Goal: Answer question/provide support: Share knowledge or assist other users

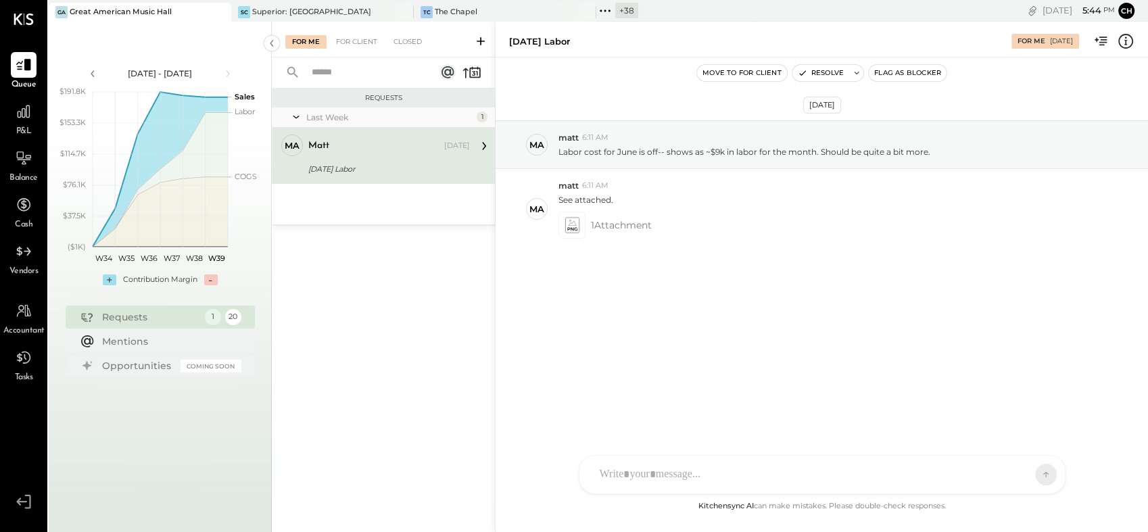
drag, startPoint x: 848, startPoint y: 103, endPoint x: 791, endPoint y: 99, distance: 56.9
click at [803, 99] on div "[DATE]" at bounding box center [822, 105] width 38 height 17
click at [800, 314] on div "Sep 16th, 2025 ma matt 6:11 AM Labor cost for June is off-- shows as ~$9k in la…" at bounding box center [821, 221] width 652 height 260
click at [632, 355] on div "Sep 16th, 2025 ma matt 6:11 AM Labor cost for June is off-- shows as ~$9k in la…" at bounding box center [821, 277] width 652 height 441
click at [660, 444] on div at bounding box center [822, 417] width 458 height 54
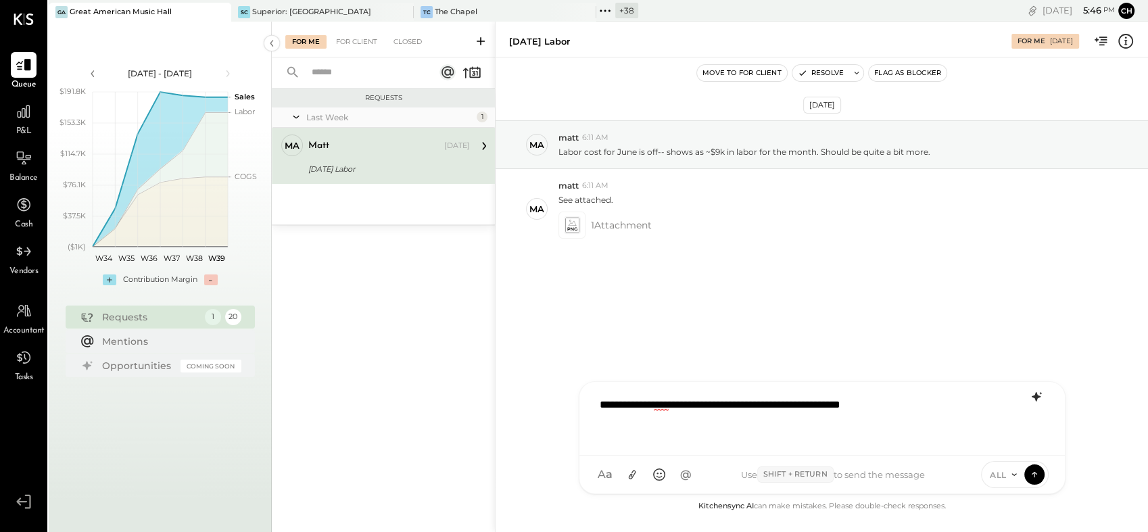
click at [1035, 395] on icon at bounding box center [1035, 396] width 9 height 9
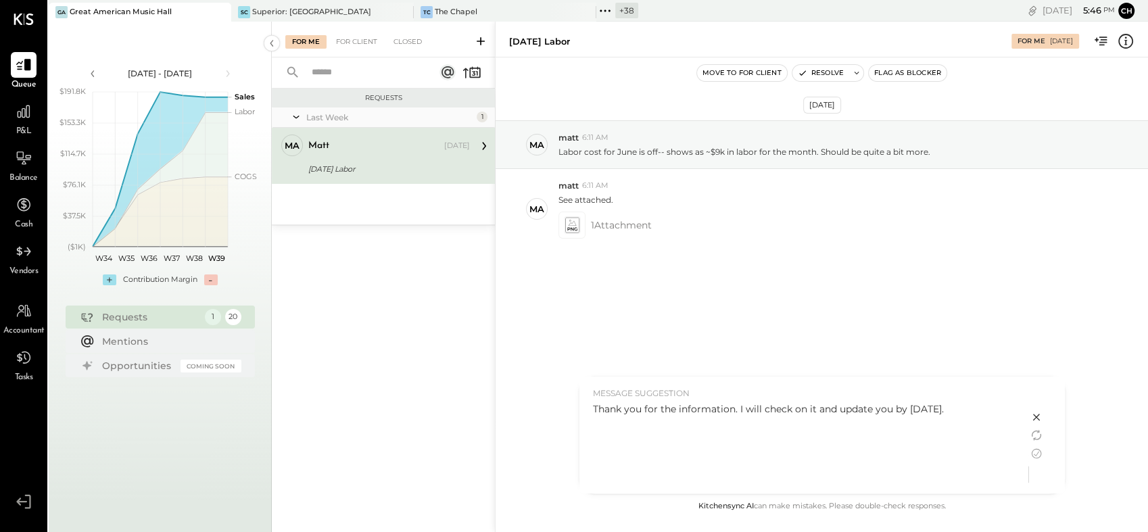
drag, startPoint x: 593, startPoint y: 406, endPoint x: 974, endPoint y: 420, distance: 381.4
click at [974, 420] on div "Thank you for the information. I will check on it and update you by tomorrow." at bounding box center [804, 444] width 422 height 84
click at [1035, 453] on icon at bounding box center [1036, 453] width 16 height 16
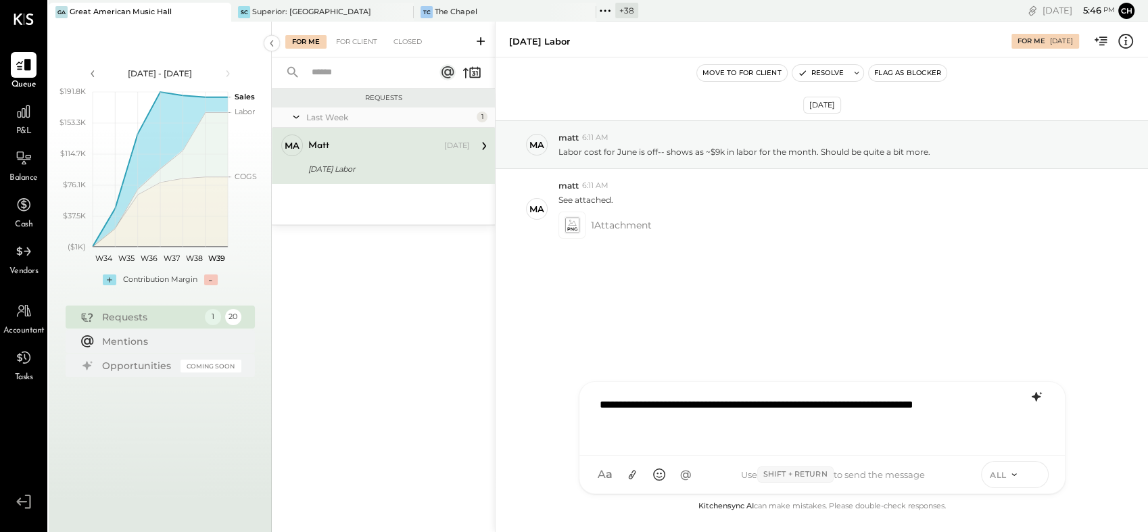
click at [1035, 474] on icon at bounding box center [1034, 474] width 12 height 14
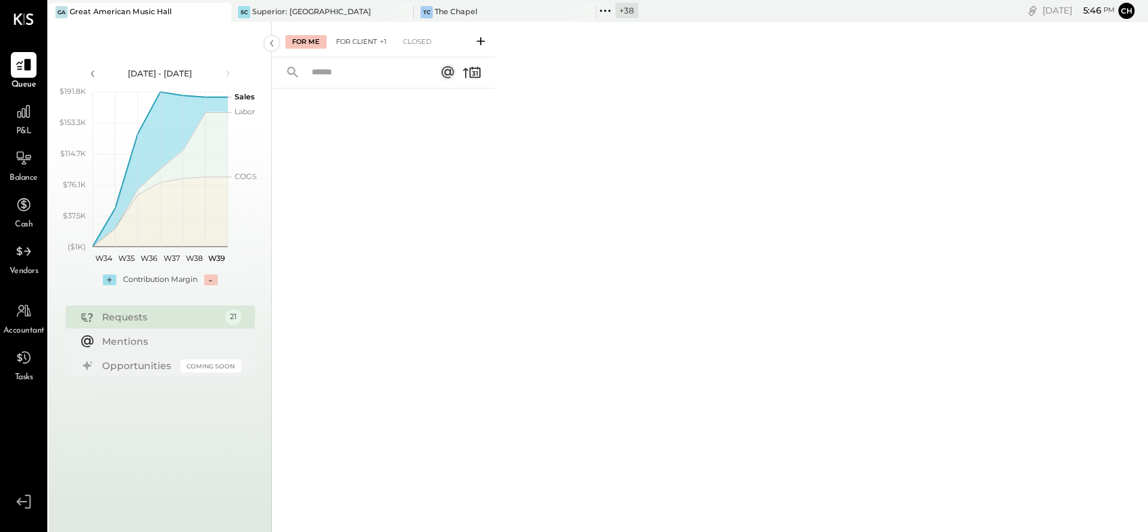
click at [356, 39] on div "For Client +1" at bounding box center [361, 42] width 64 height 14
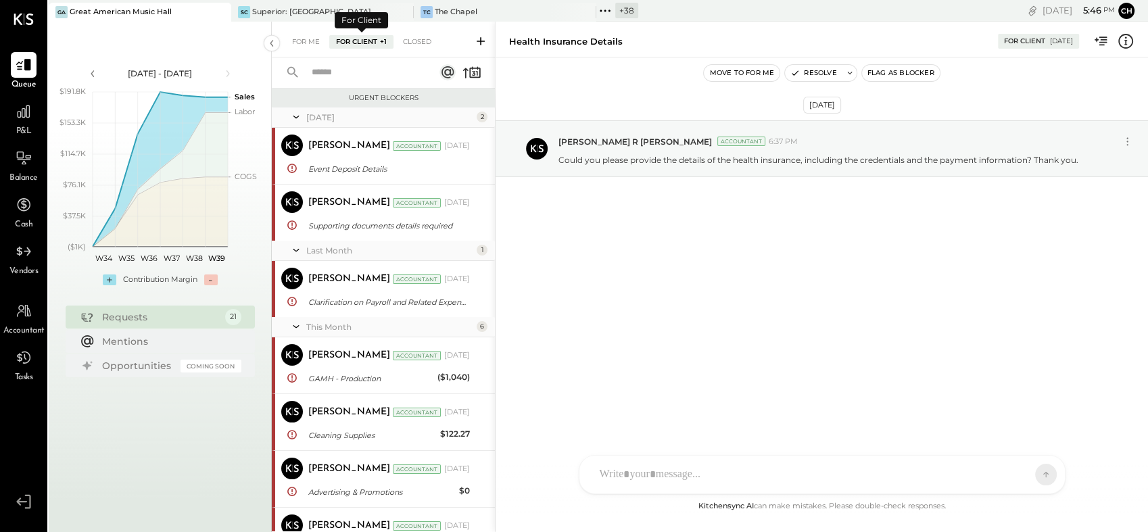
scroll to position [476, 0]
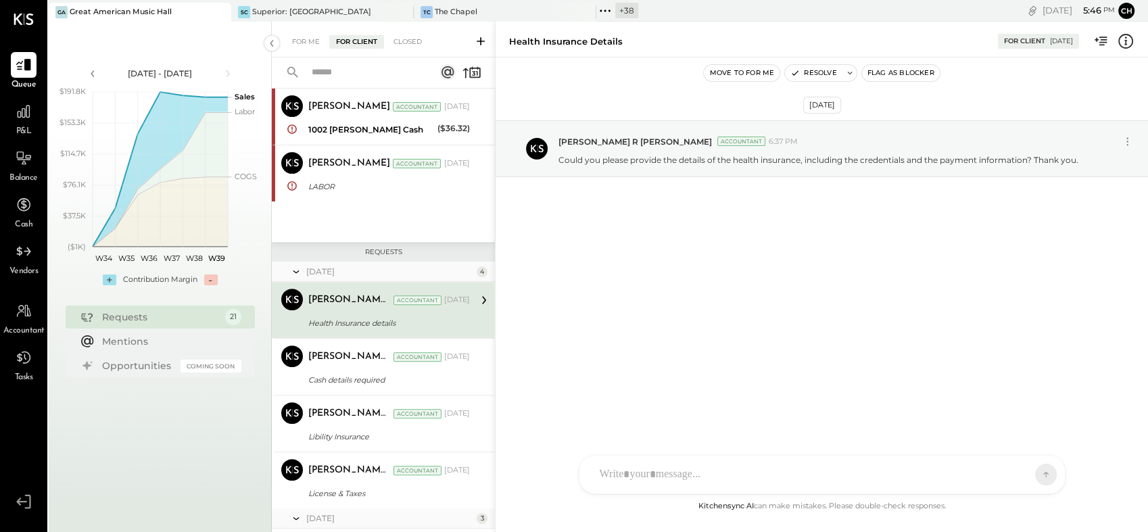
click at [750, 76] on button "Move to for me" at bounding box center [742, 73] width 76 height 16
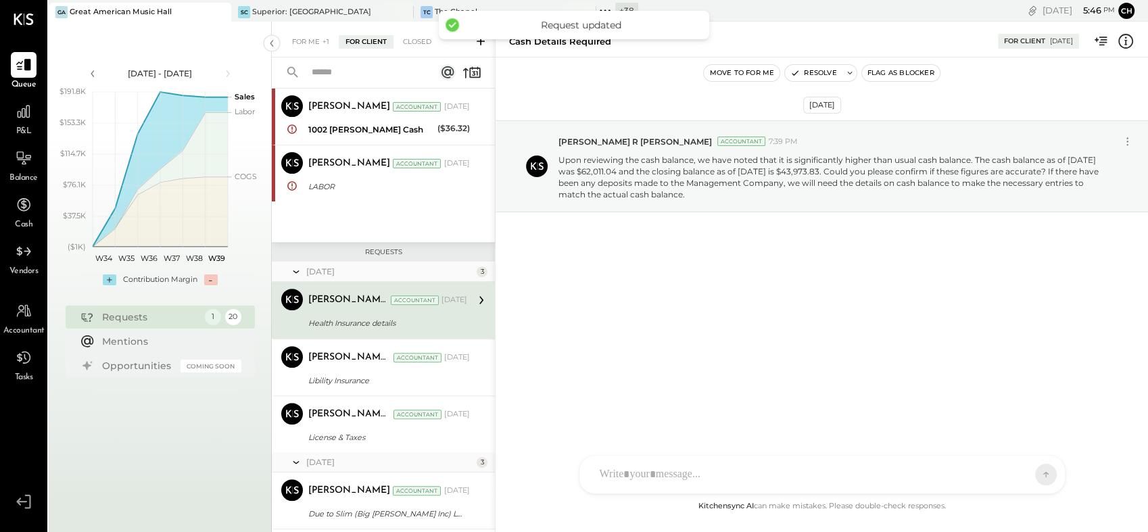
scroll to position [476, 0]
click at [319, 118] on div "Rizwan Shaikh Accountant Sep 07, 2025 1002 Petty Cash ($36.32) Hi Matt, Good mo…" at bounding box center [389, 116] width 162 height 43
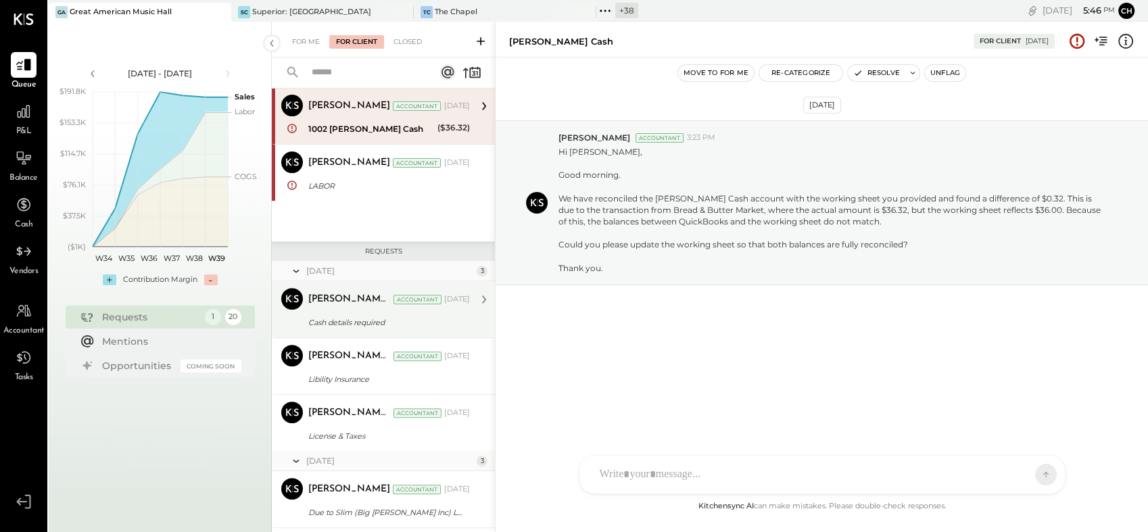
click at [327, 305] on div "Chintan R Dave Accountant Jun 10, 2025" at bounding box center [389, 299] width 162 height 19
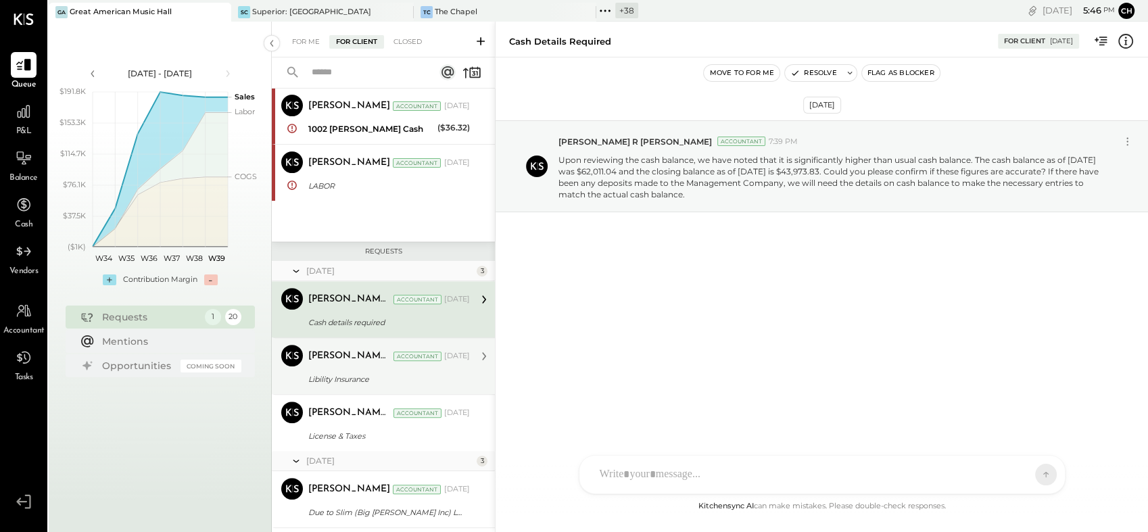
click at [333, 367] on div "Chintan R Dave Accountant Jun 10, 2025 Libility Insurance As we review the Liab…" at bounding box center [389, 366] width 162 height 43
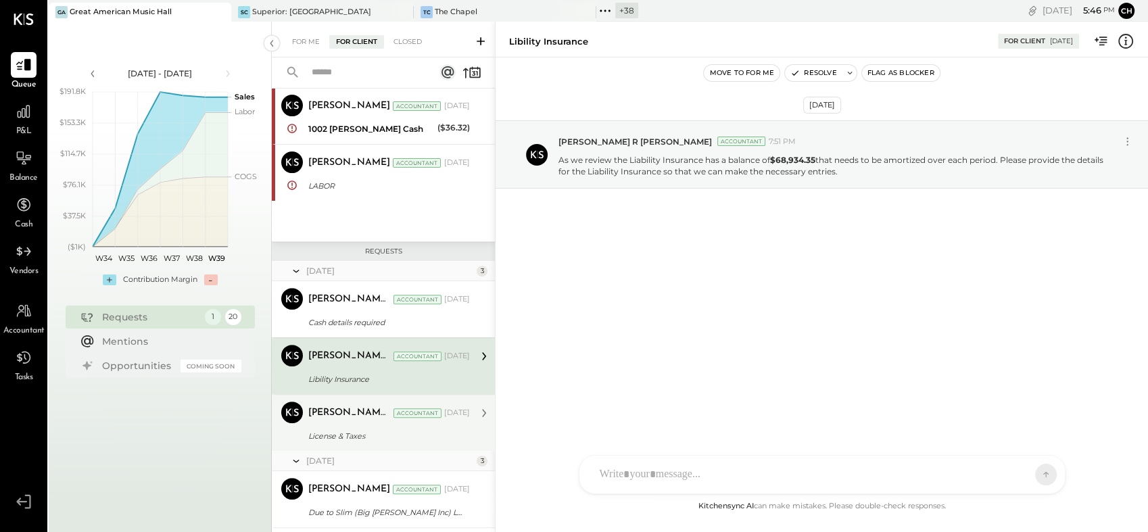
click at [334, 418] on div "[PERSON_NAME] R [PERSON_NAME]" at bounding box center [349, 413] width 82 height 14
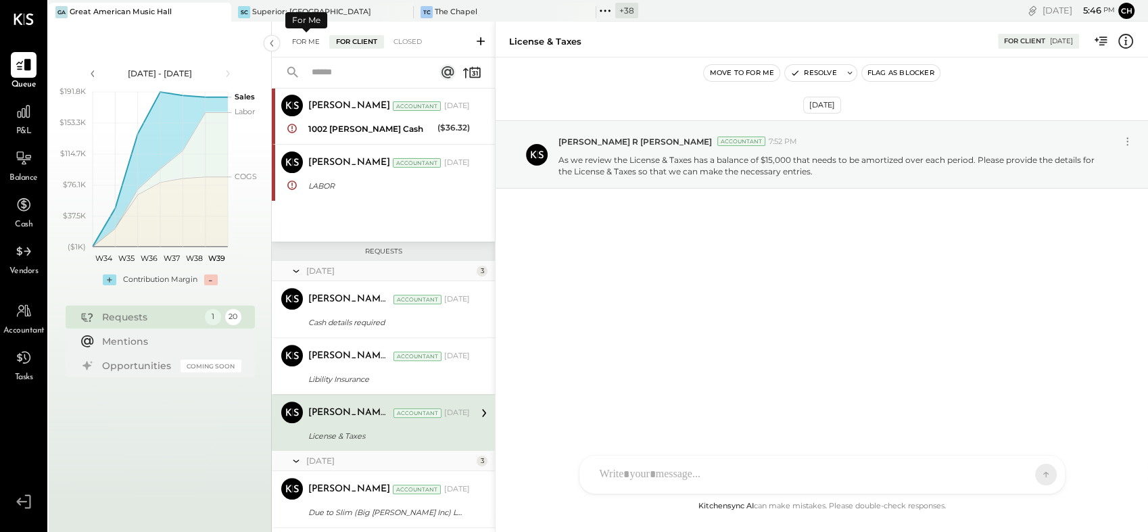
click at [307, 39] on div "For Me" at bounding box center [305, 42] width 41 height 14
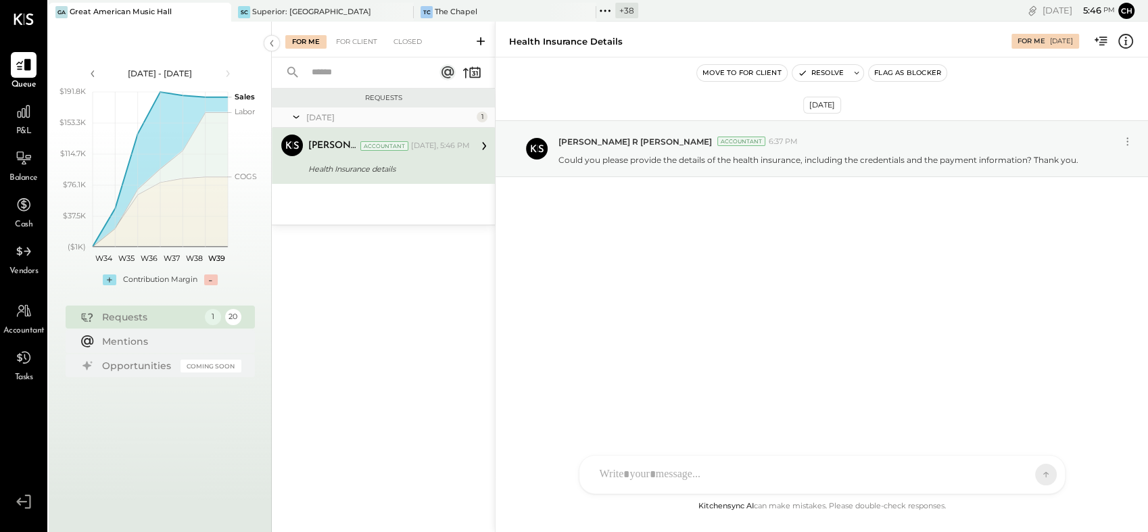
click at [691, 298] on div "Jun 10th, 2025 Chintan R Dave Accountant 6:37 PM Could you please provide the d…" at bounding box center [821, 277] width 652 height 441
click at [298, 119] on icon at bounding box center [296, 117] width 14 height 34
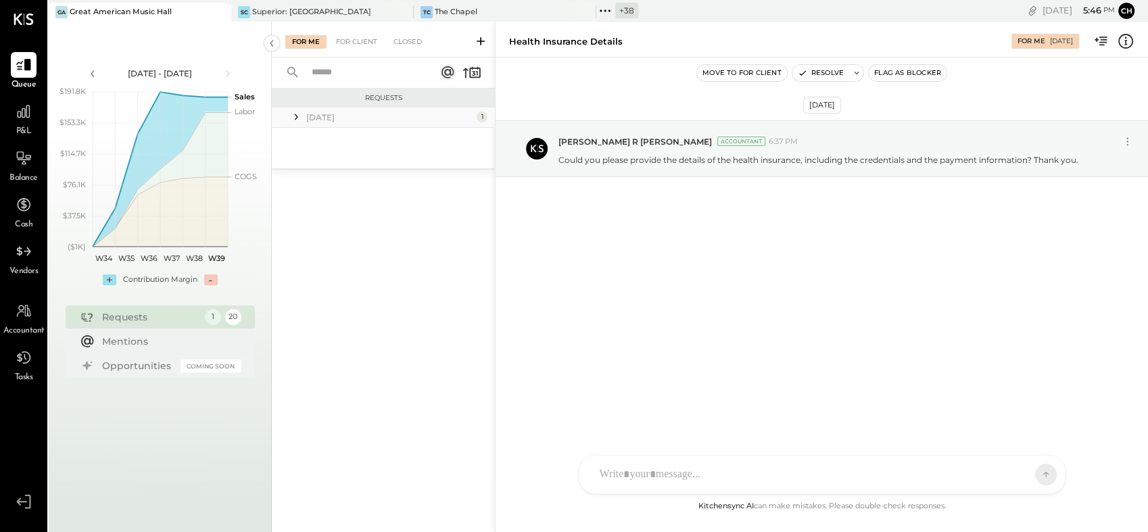
click at [298, 116] on icon at bounding box center [296, 117] width 14 height 14
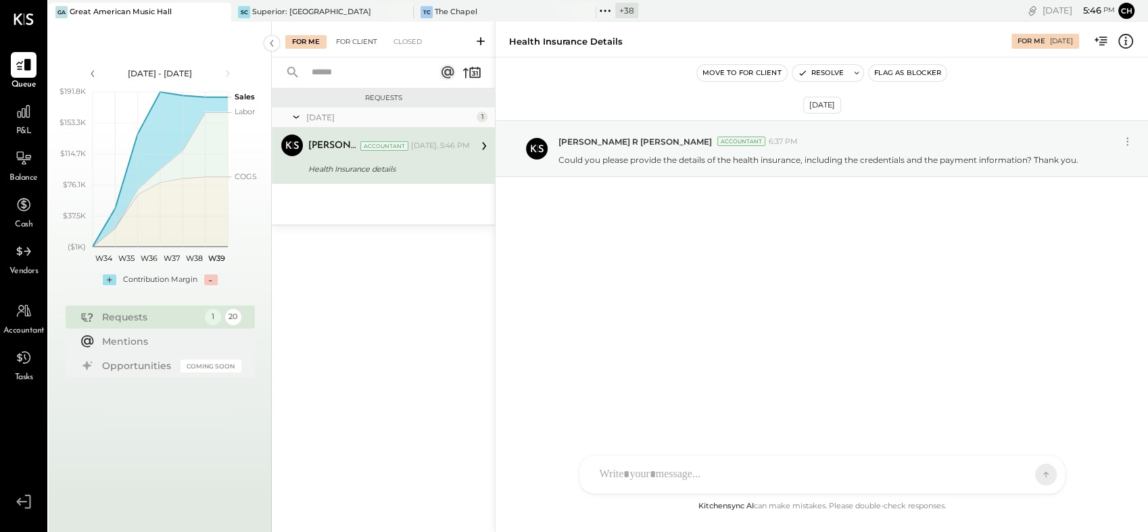
click at [370, 35] on div "For Client" at bounding box center [356, 42] width 55 height 14
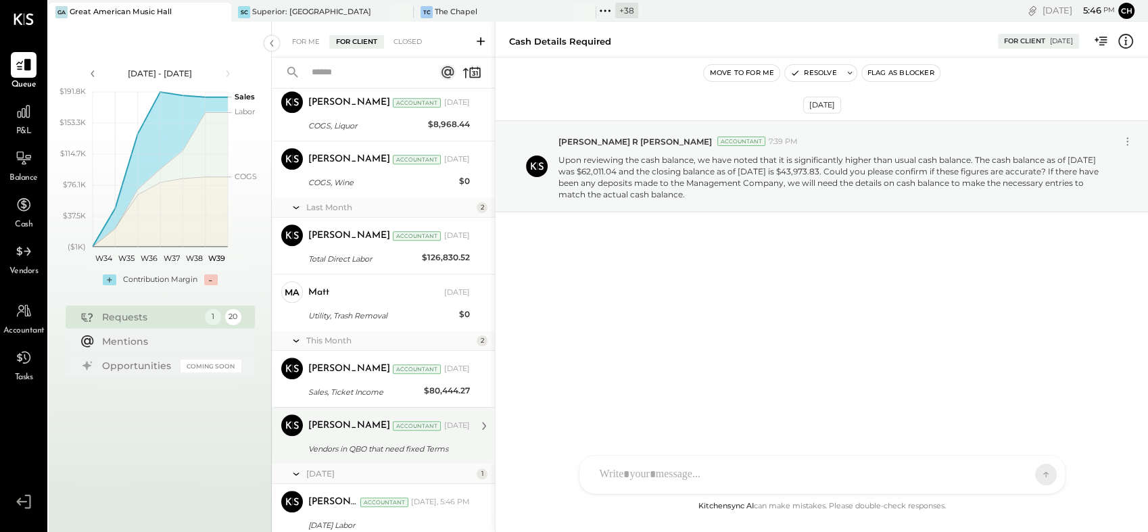
scroll to position [969, 0]
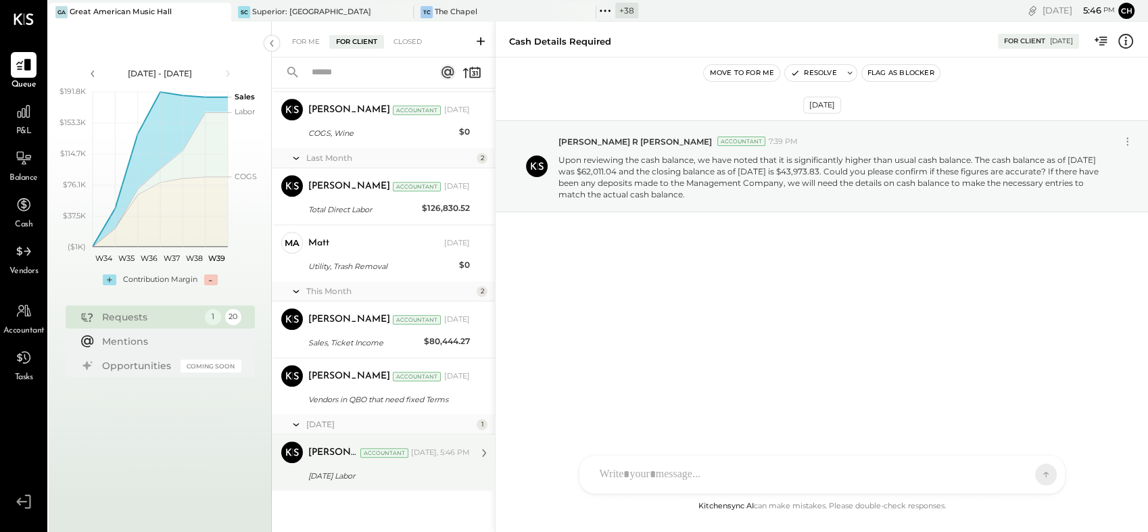
click at [350, 473] on div "June '25 Labor" at bounding box center [386, 476] width 157 height 14
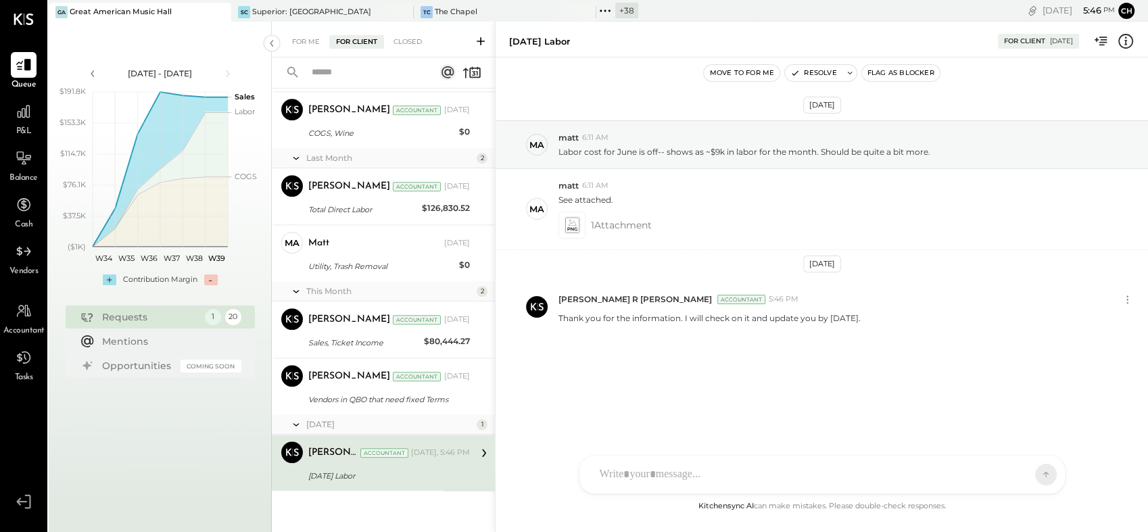
click at [746, 72] on button "Move to for me" at bounding box center [742, 73] width 76 height 16
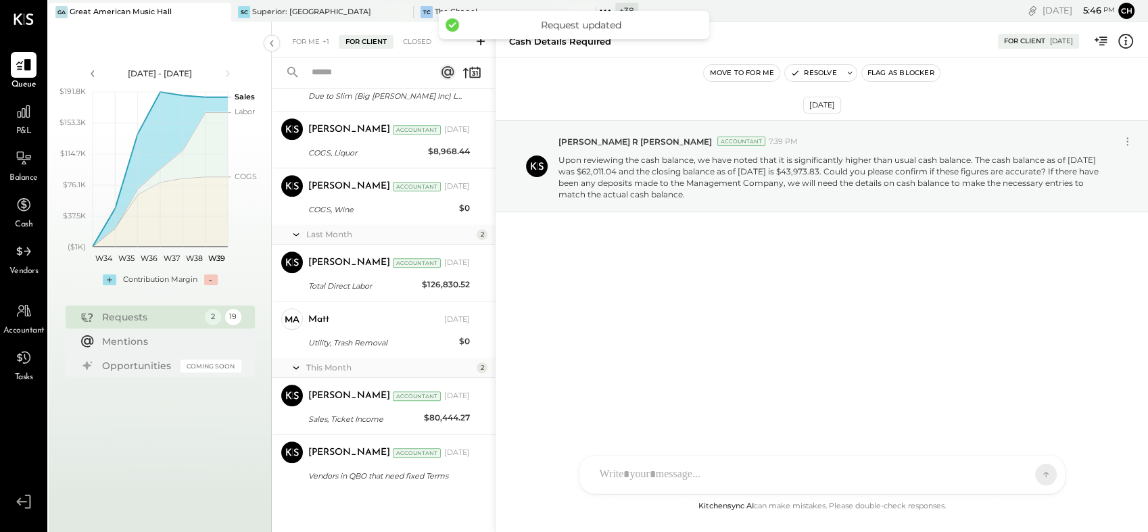
scroll to position [476, 0]
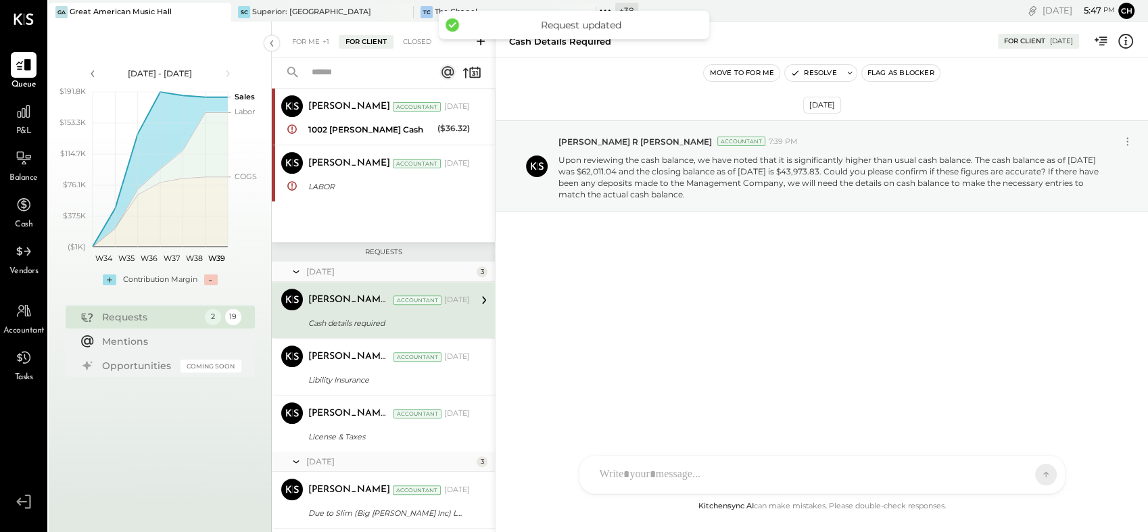
click at [303, 33] on div "For Me +1 For Client Closed" at bounding box center [383, 40] width 223 height 36
click at [303, 41] on div "For Me +1" at bounding box center [310, 42] width 51 height 14
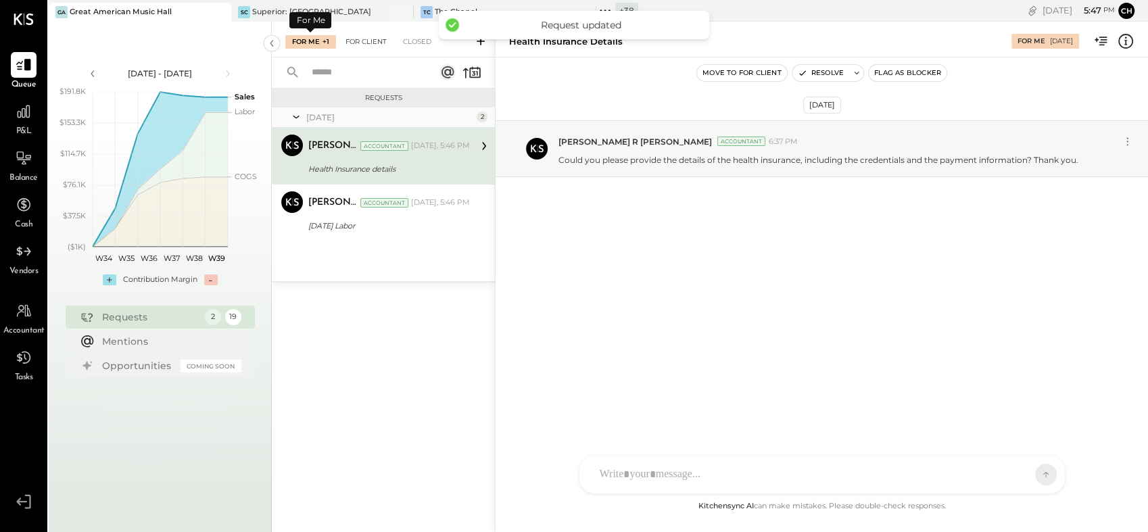
click at [366, 43] on div "For Client" at bounding box center [366, 42] width 55 height 14
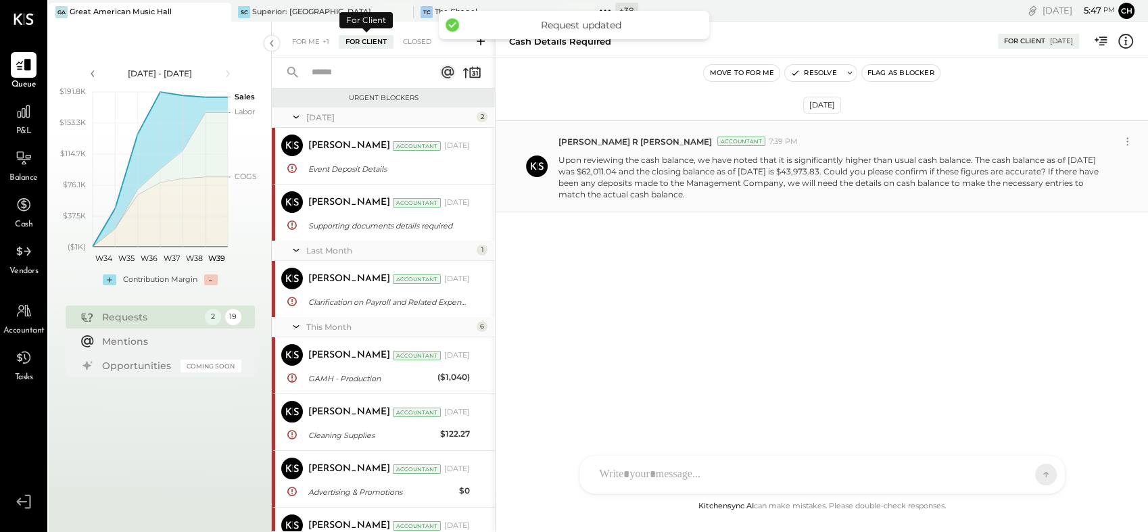
scroll to position [476, 0]
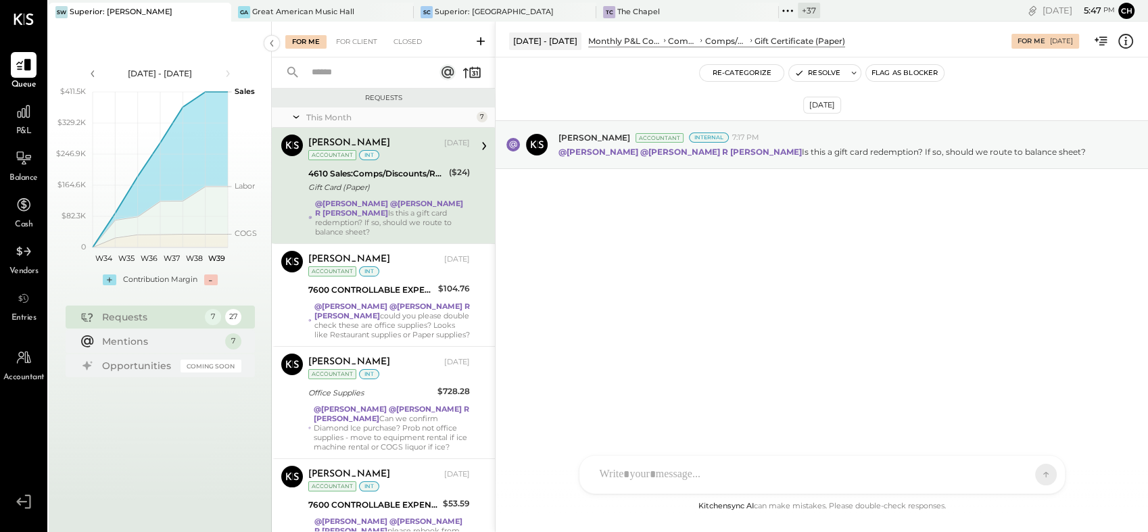
click at [395, 153] on div "Margot Bloch Sep 15, 2025 Accountant int" at bounding box center [389, 148] width 162 height 28
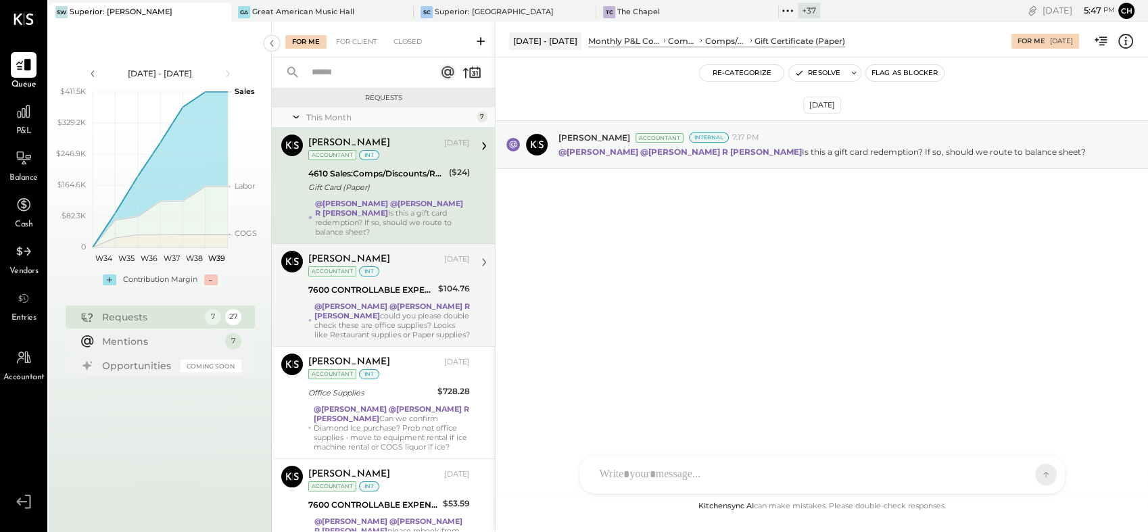
click at [393, 253] on div "[PERSON_NAME]" at bounding box center [374, 260] width 133 height 14
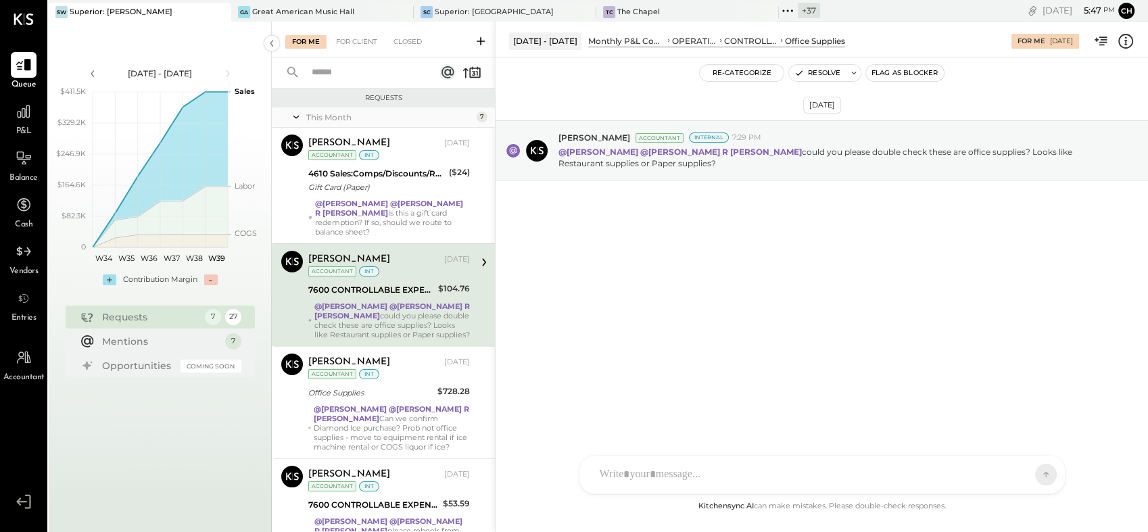
click at [408, 253] on div "[PERSON_NAME]" at bounding box center [374, 260] width 133 height 14
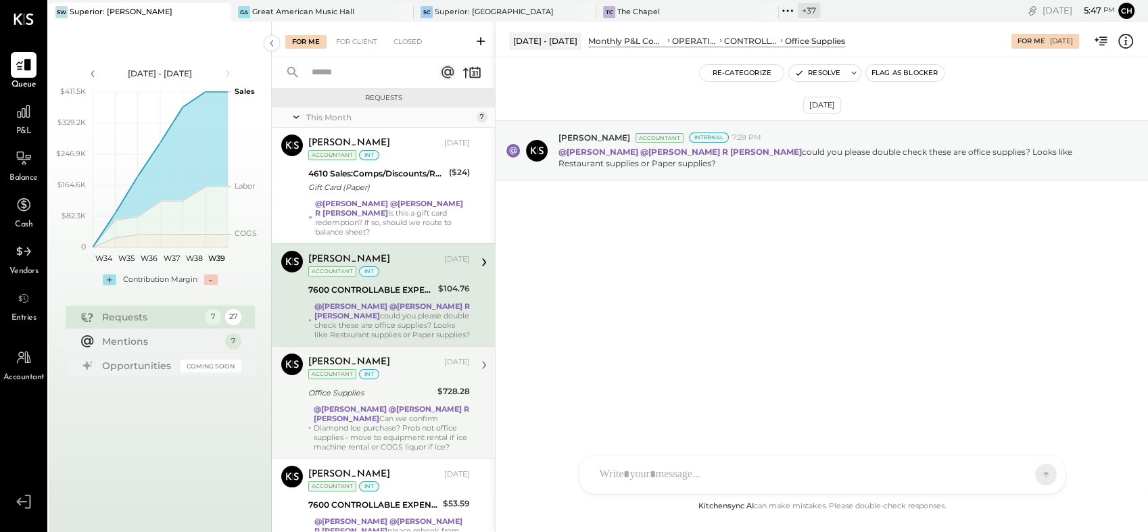
click at [405, 369] on div "Margot Bloch Sep 15, 2025 Accountant int" at bounding box center [389, 367] width 162 height 28
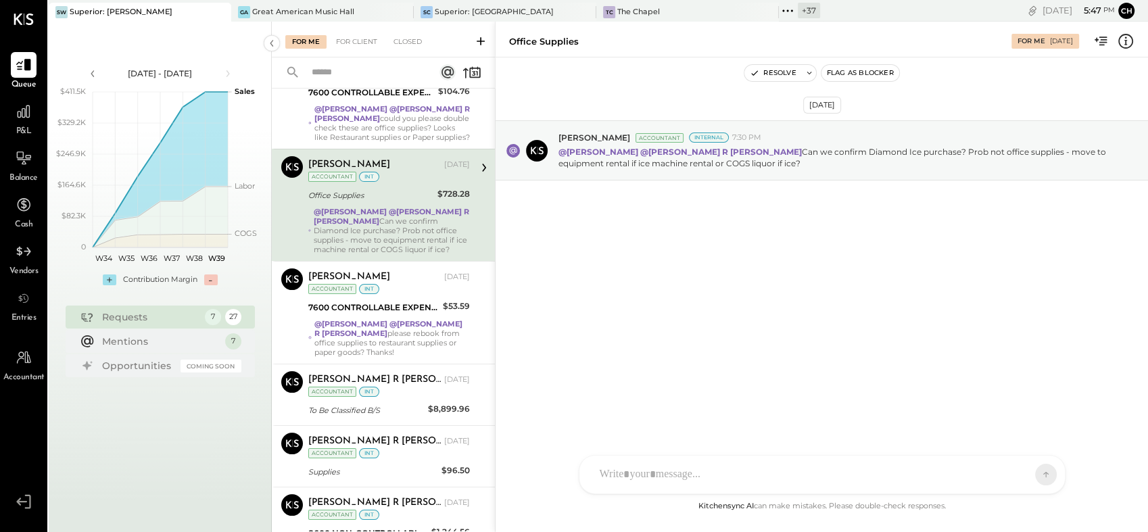
scroll to position [259, 0]
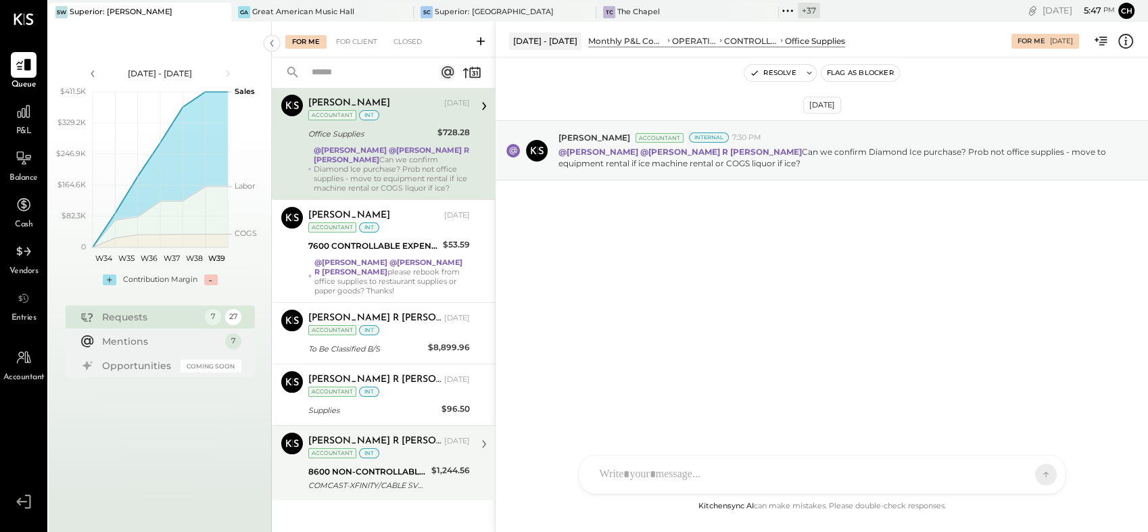
click at [414, 435] on div "[PERSON_NAME] R [PERSON_NAME]" at bounding box center [374, 442] width 133 height 14
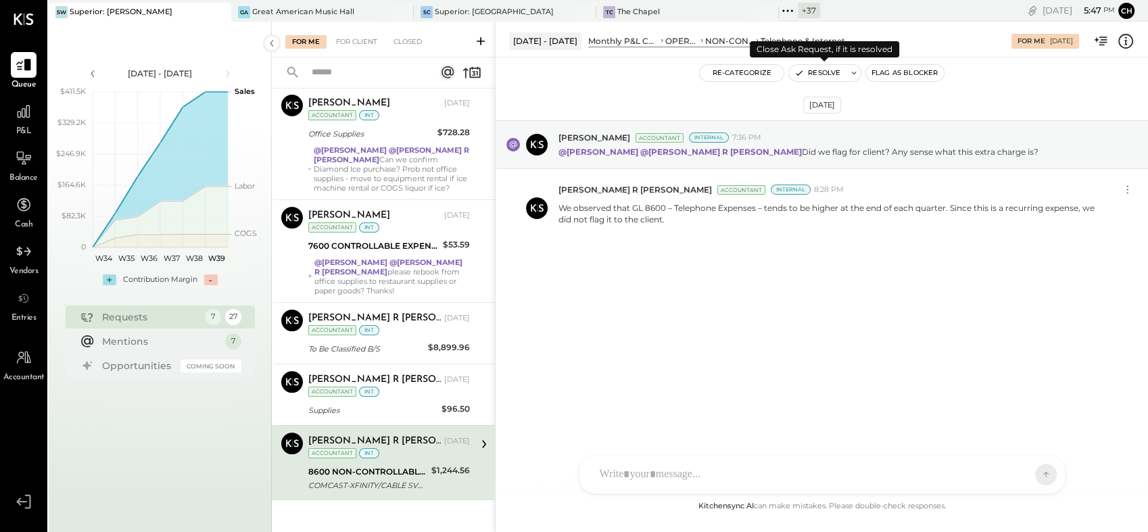
click at [825, 72] on button "Resolve" at bounding box center [817, 73] width 57 height 16
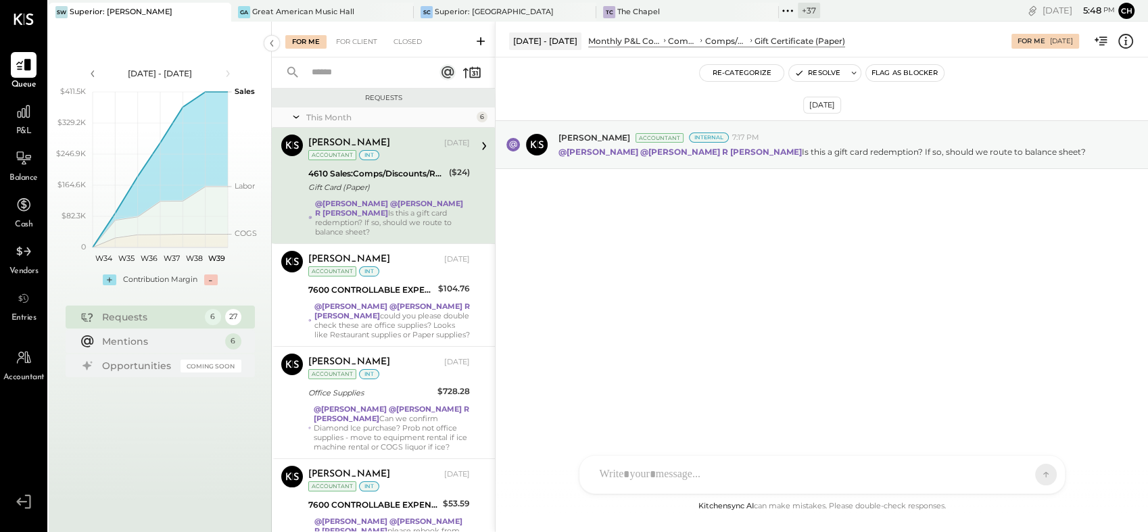
click at [773, 289] on div "Sep 15th, 2025 Margot Bloch Accountant Internal 7:17 PM @Harsh Talajiya @Chinta…" at bounding box center [821, 277] width 652 height 441
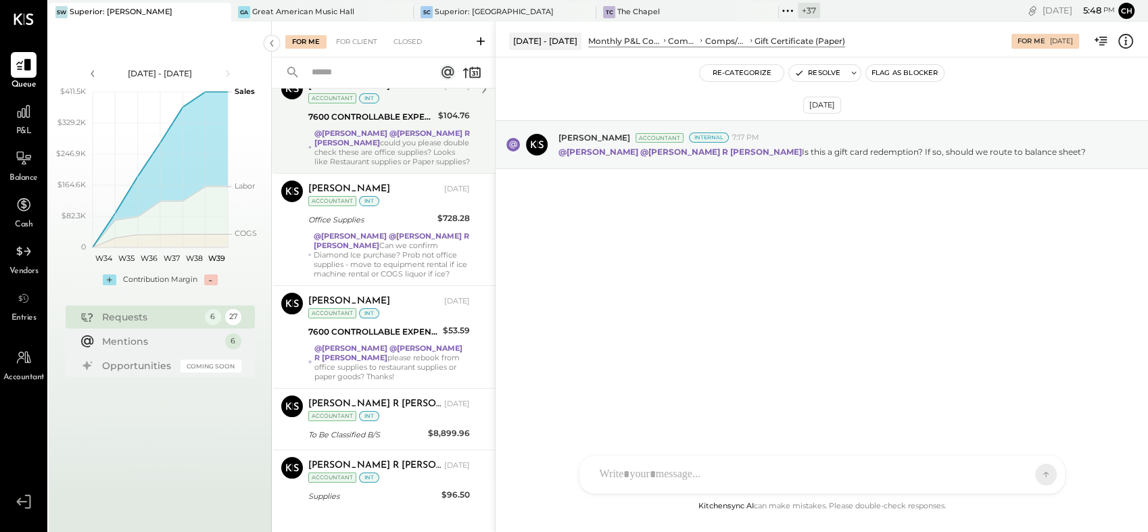
scroll to position [184, 0]
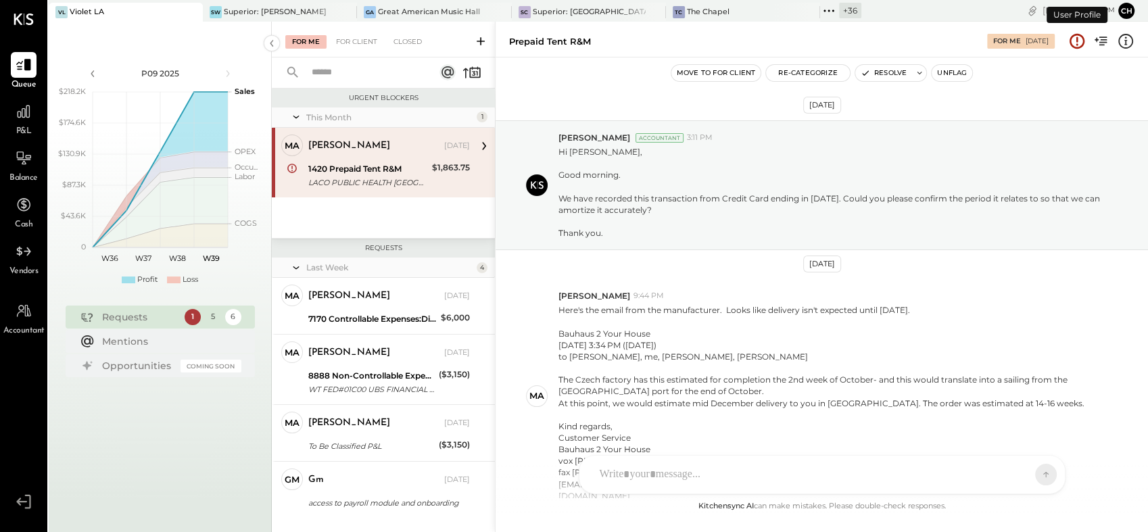
scroll to position [115, 0]
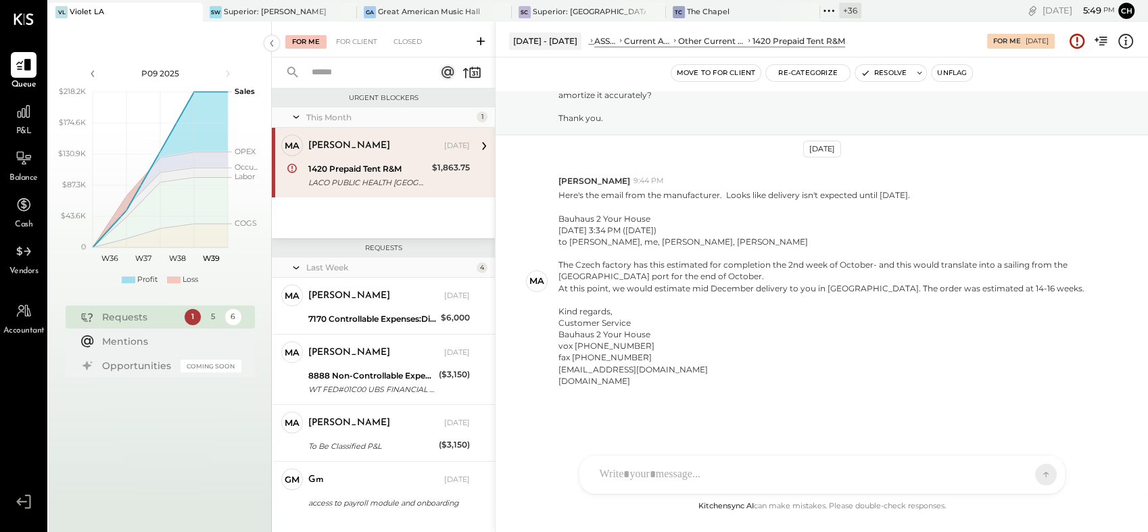
click at [754, 397] on div "[DATE] [PERSON_NAME] Accountant 3:11 PM Hi [PERSON_NAME], Good morning. We have…" at bounding box center [821, 294] width 652 height 407
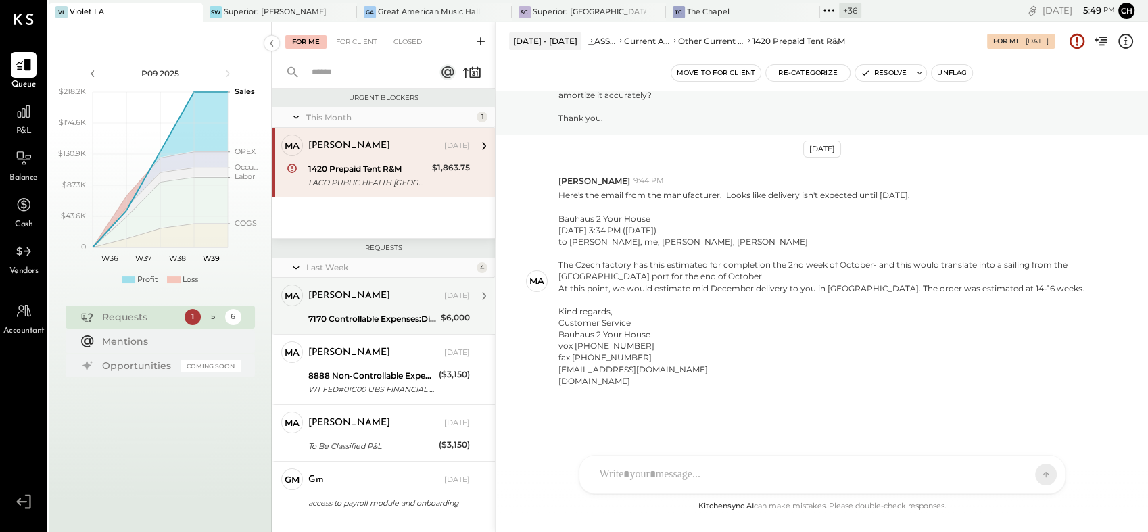
click at [342, 293] on div "Margaret" at bounding box center [349, 296] width 82 height 14
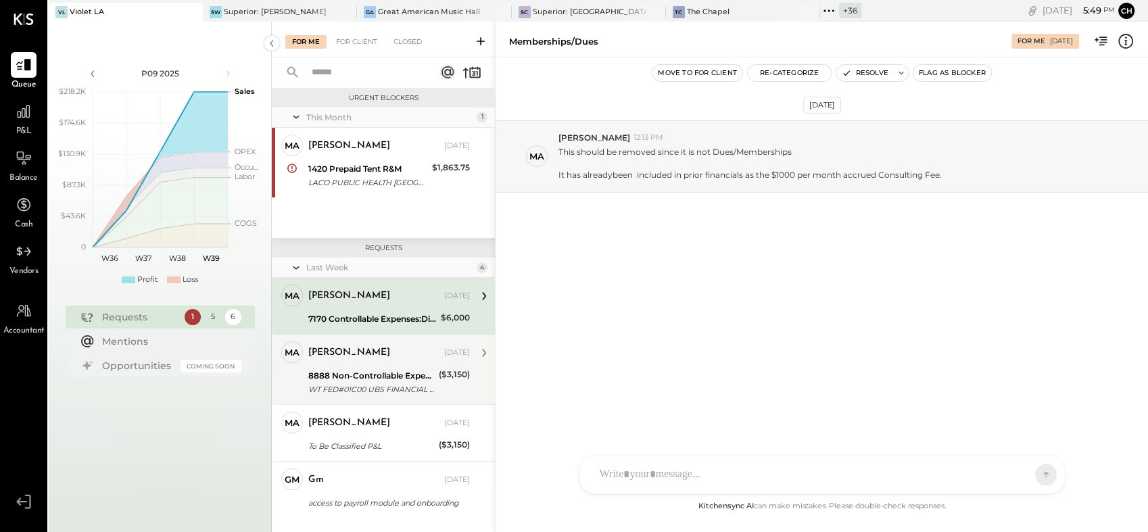
click at [365, 380] on div "8888 Non-Controllable Expenses:Other Income and Expenses:To Be Classified P&L" at bounding box center [371, 376] width 126 height 14
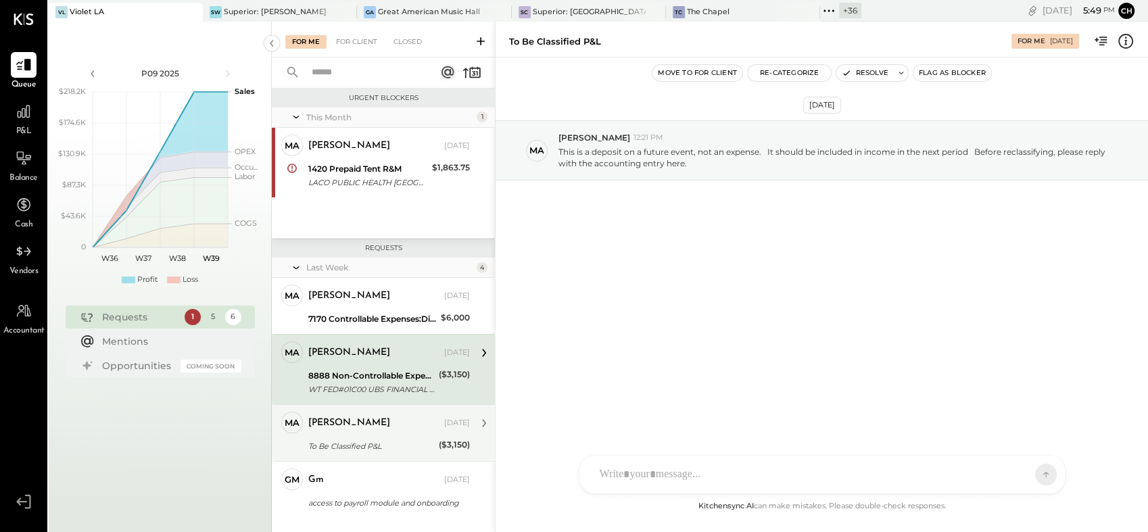
drag, startPoint x: 372, startPoint y: 432, endPoint x: 370, endPoint y: 439, distance: 7.7
click at [371, 437] on div "Margaret Sep 16, 2025 To Be Classified P&L ($3,150) This $3150 deposit should b…" at bounding box center [389, 433] width 162 height 43
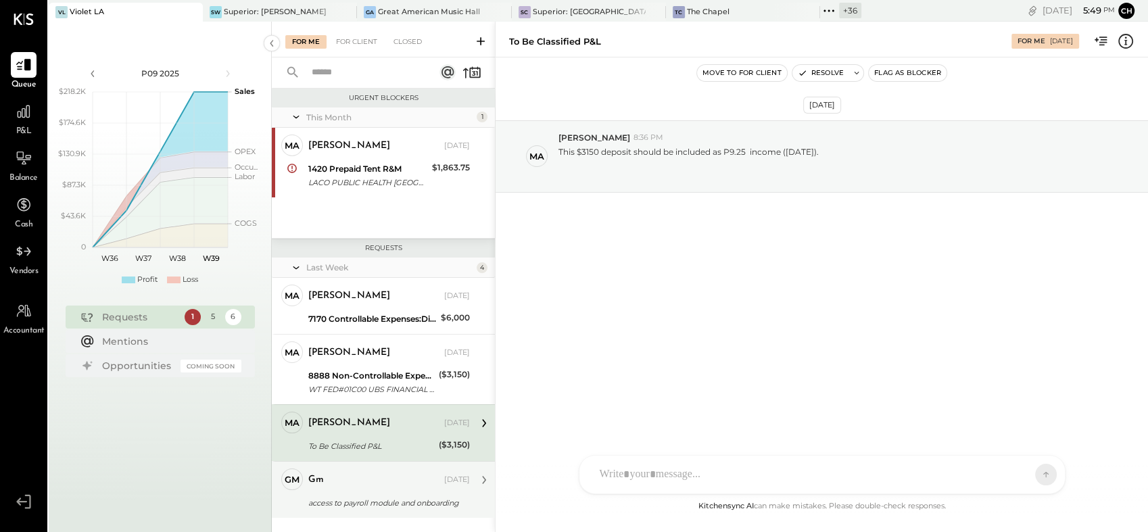
drag, startPoint x: 370, startPoint y: 439, endPoint x: 366, endPoint y: 483, distance: 44.1
click at [366, 483] on div "gm" at bounding box center [374, 480] width 133 height 14
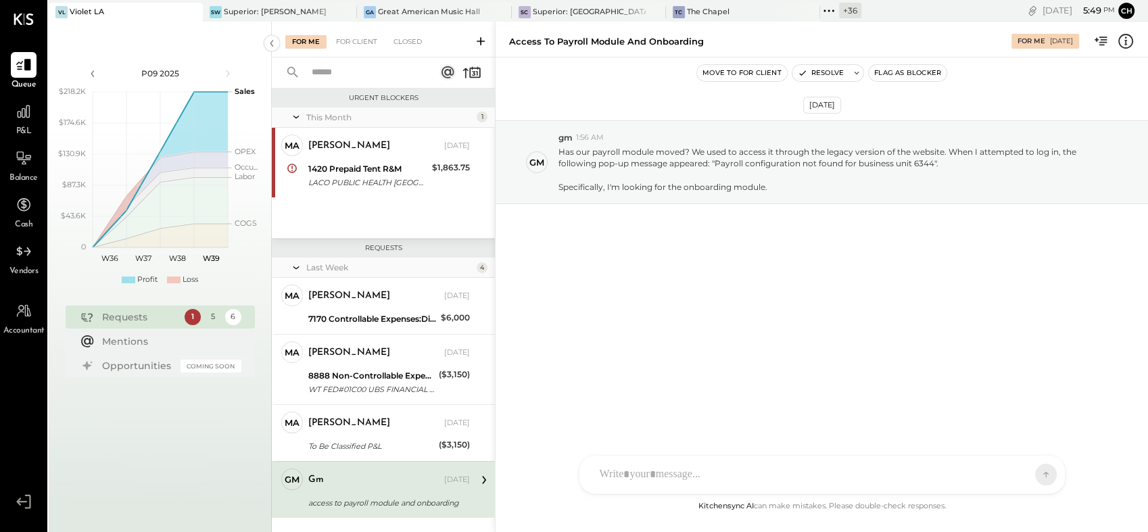
click at [850, 322] on div "Sep 17th, 2025 gm gm 1:56 AM Has our payroll module moved? We used to access it…" at bounding box center [821, 277] width 652 height 441
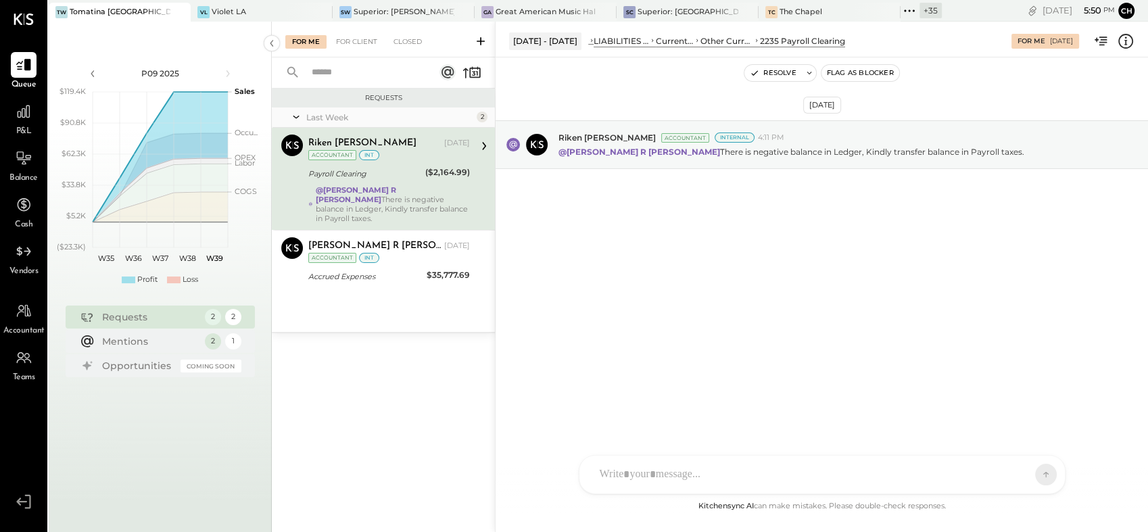
click at [395, 283] on div "Last Week 2 Riken Shethiya Accountant Riken Shethiya Sep 16, 2025 Accountant in…" at bounding box center [383, 219] width 223 height 224
click at [393, 270] on div "Accrued Expenses" at bounding box center [365, 277] width 114 height 14
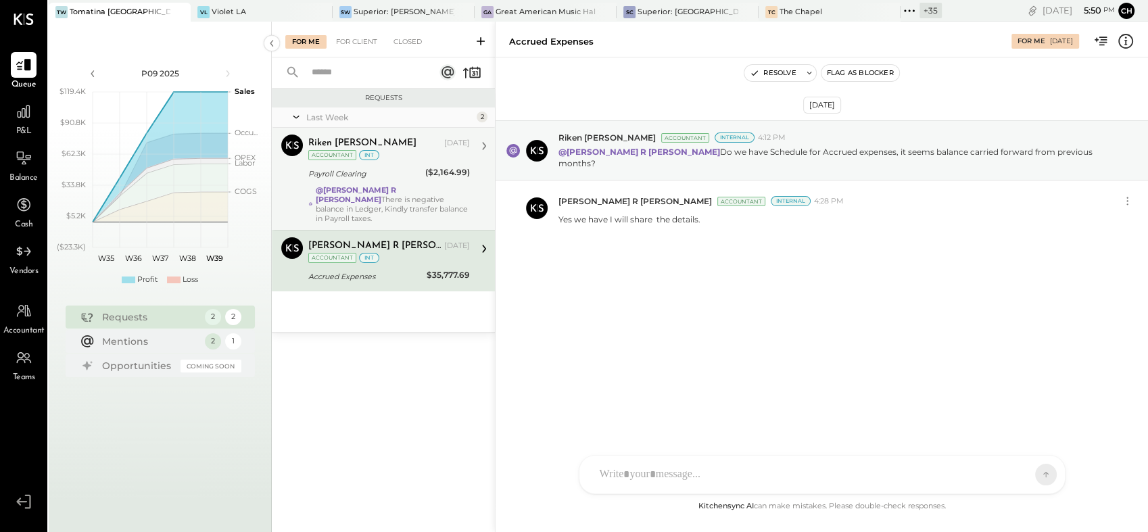
click at [395, 194] on div "@Chintan R Dave There is negative balance in Ledger, Kindly transfer balance in…" at bounding box center [393, 204] width 154 height 38
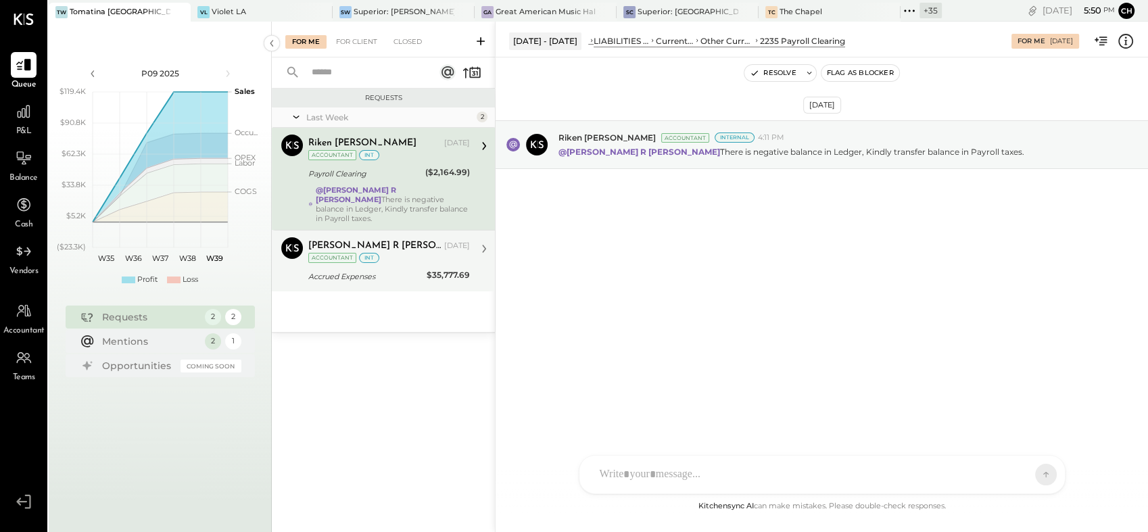
click at [385, 270] on div "Accrued Expenses" at bounding box center [365, 277] width 114 height 14
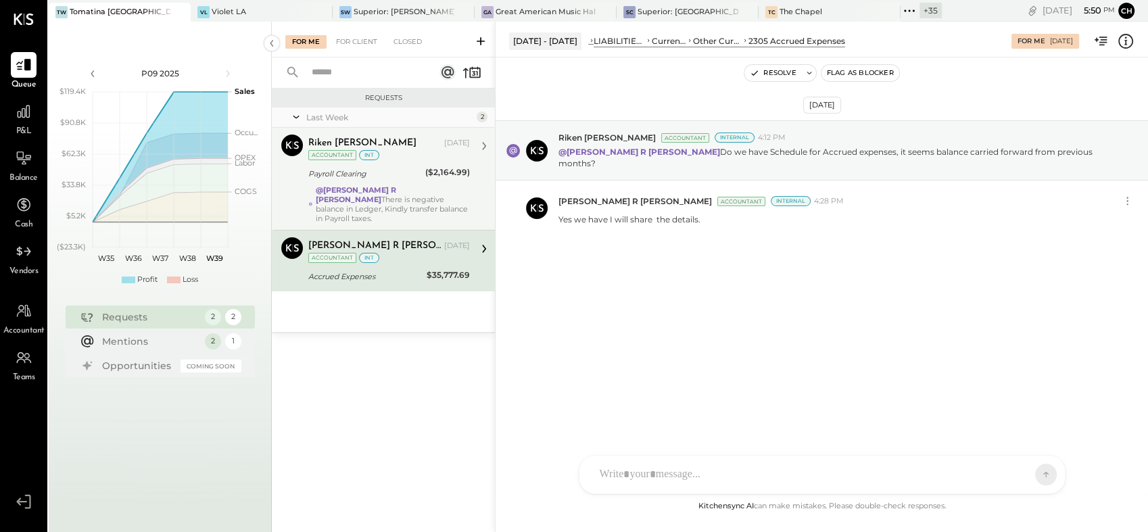
click at [431, 210] on div "@Chintan R Dave There is negative balance in Ledger, Kindly transfer balance in…" at bounding box center [393, 204] width 154 height 38
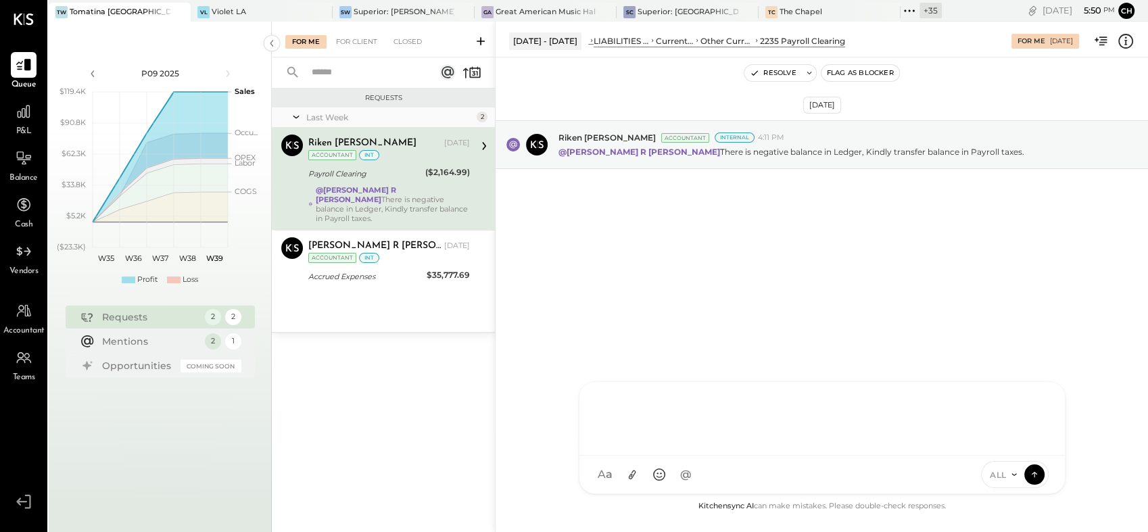
click at [639, 475] on div "NS Nishant Sadhu D Darwin_Mejia CR Chintan R Dave KT Kayla Taboloff R rogelio_j…" at bounding box center [822, 437] width 487 height 113
click at [1032, 472] on icon at bounding box center [1034, 474] width 12 height 14
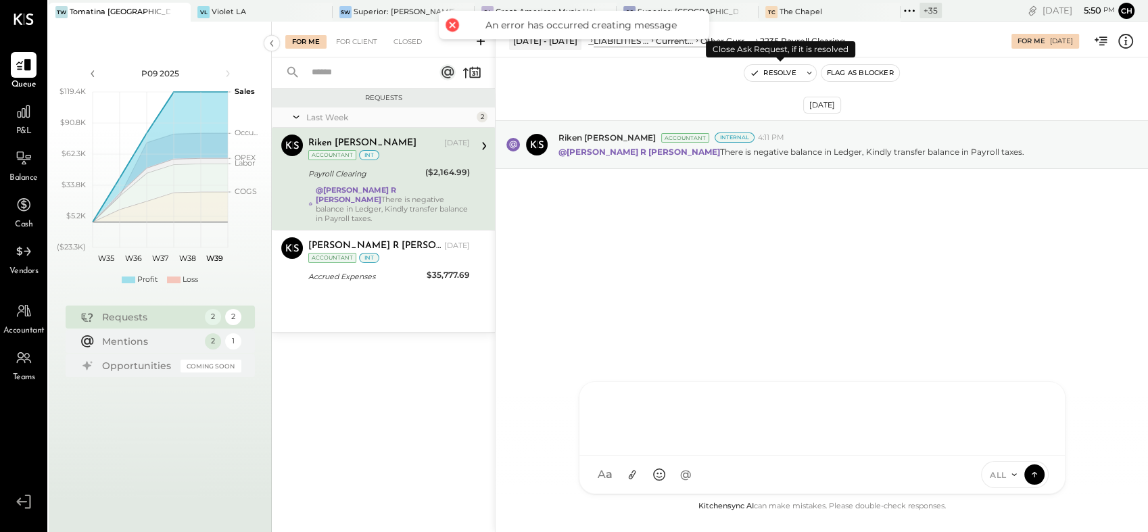
click at [772, 76] on button "Resolve" at bounding box center [772, 73] width 57 height 16
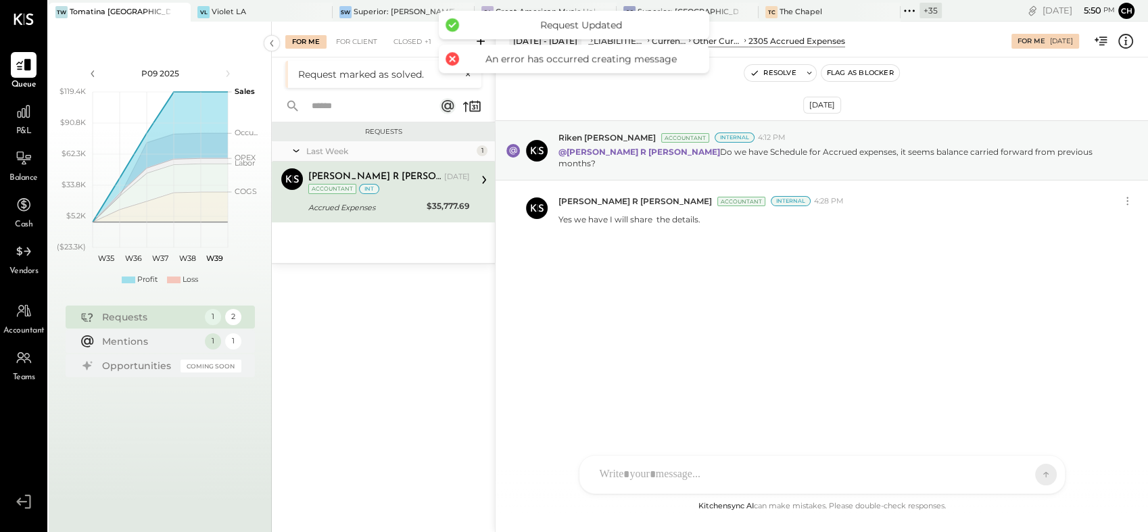
click at [396, 197] on div "Chintan R Dave Sep 16, 2025 Accountant int Accrued Expenses $35,777.69 Yes we h…" at bounding box center [389, 191] width 162 height 47
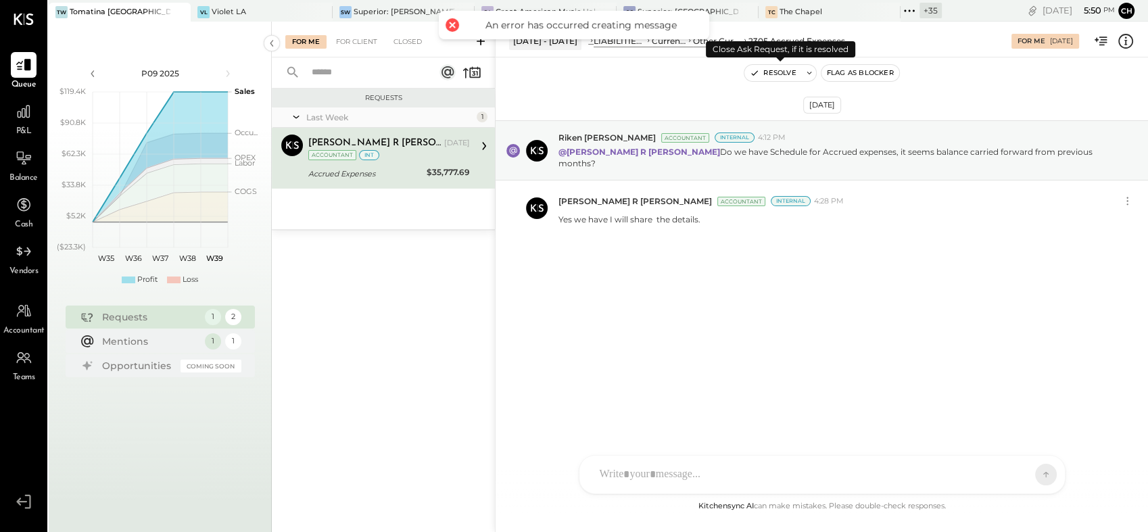
click at [768, 76] on button "Resolve" at bounding box center [772, 73] width 57 height 16
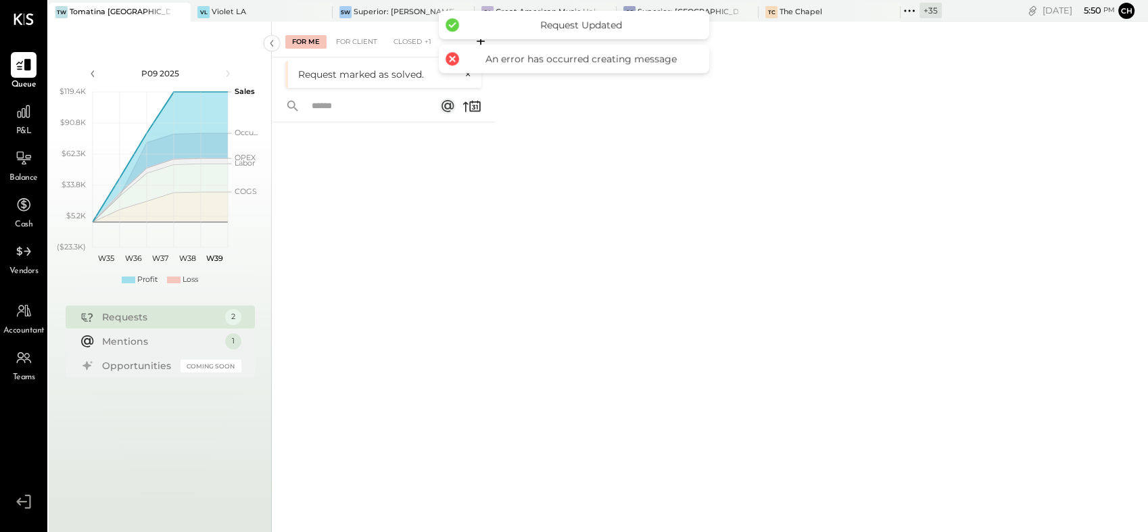
click at [914, 265] on div "For Me For Client Closed +1 Request marked as solved. ×" at bounding box center [710, 277] width 876 height 510
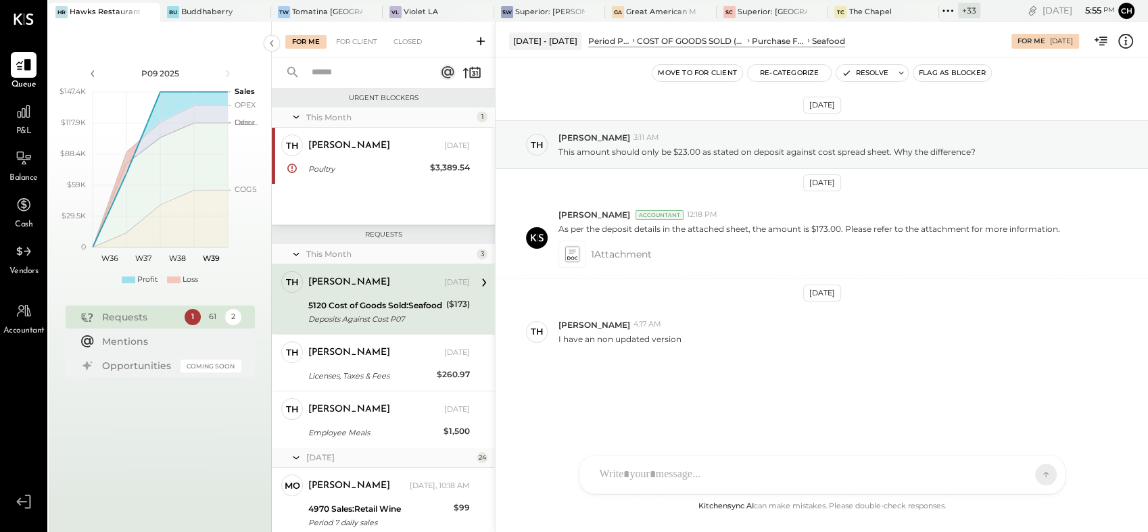
click at [356, 305] on div "5120 Cost of Goods Sold:Seafood" at bounding box center [375, 306] width 134 height 14
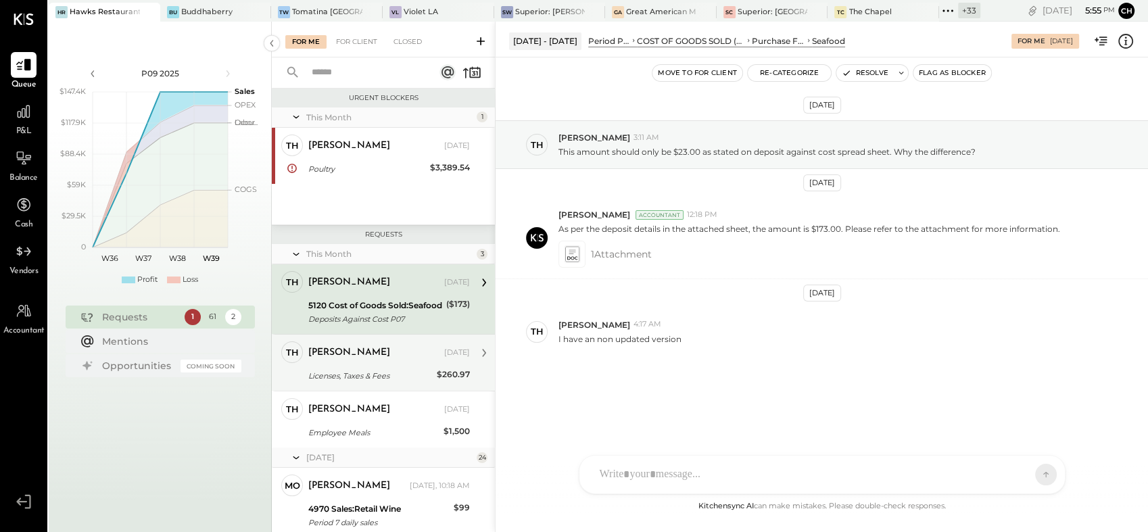
click at [355, 364] on div "Thomas Sep 13, 2025" at bounding box center [389, 352] width 162 height 23
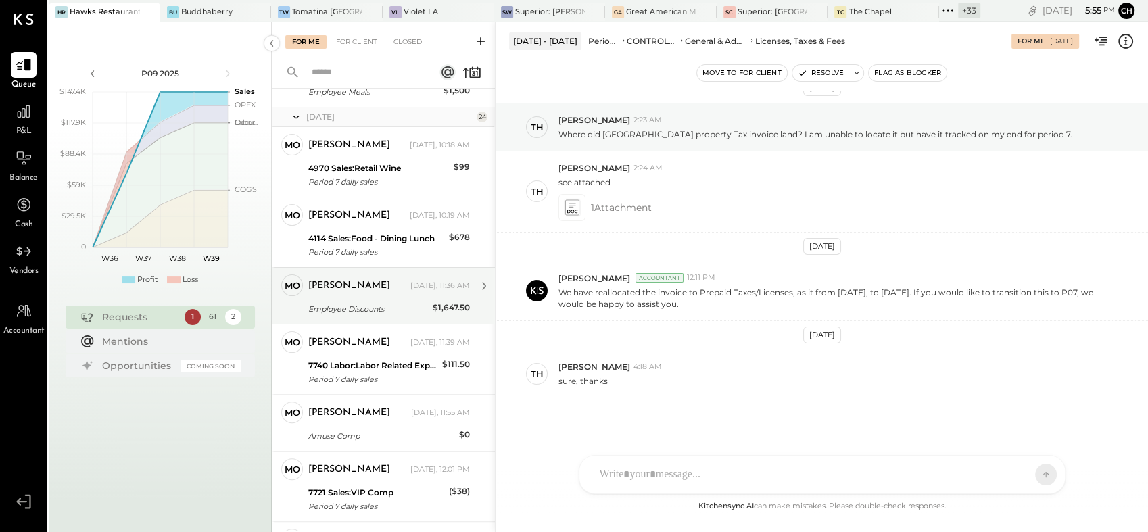
scroll to position [375, 0]
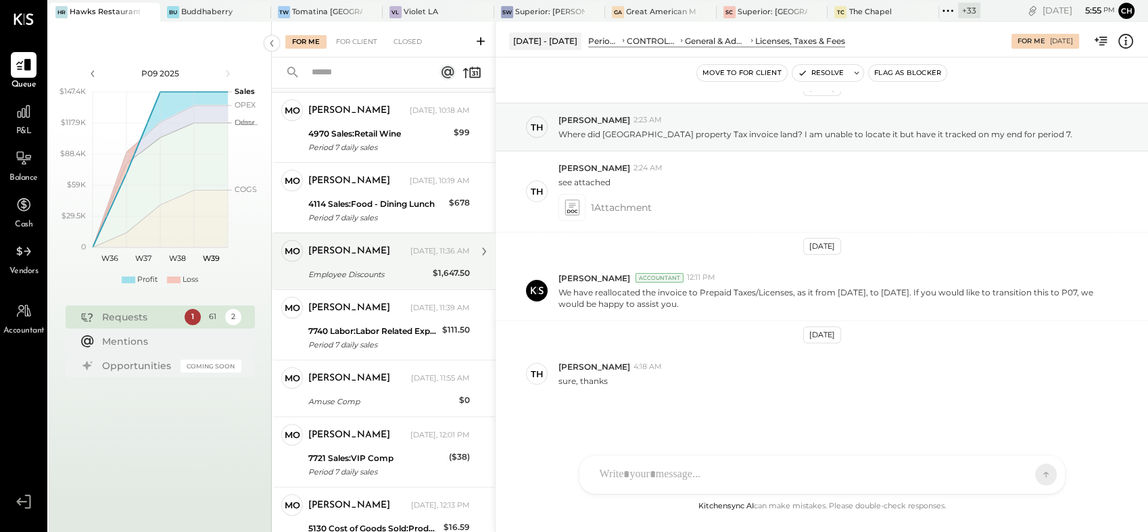
click at [342, 247] on div "molly" at bounding box center [357, 252] width 99 height 14
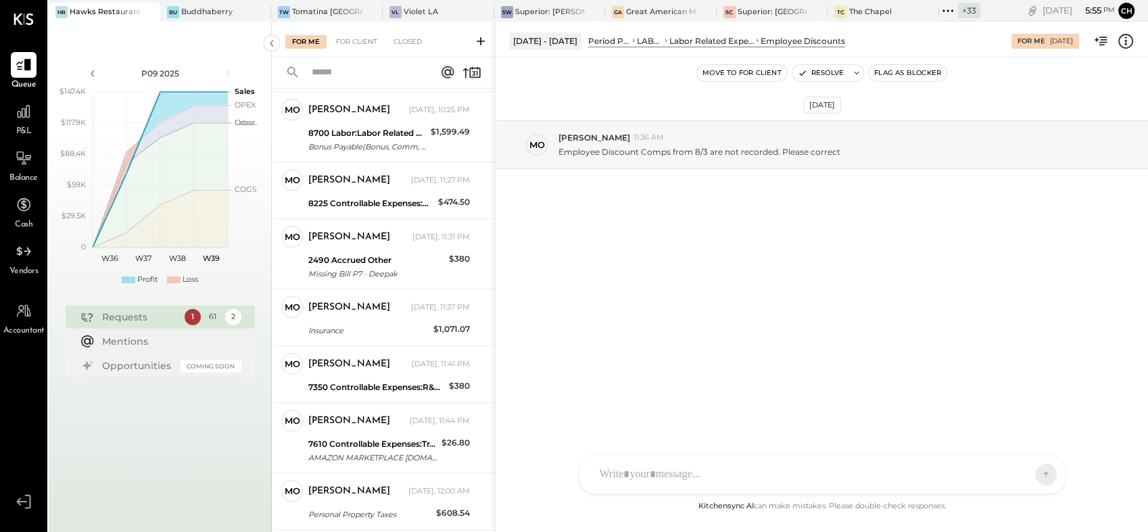
scroll to position [1276, 0]
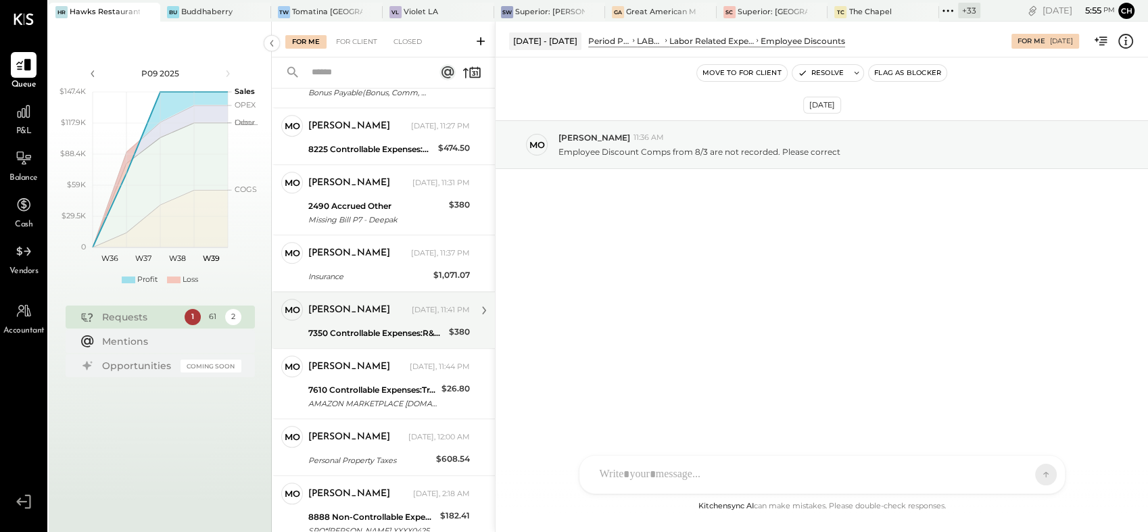
click at [333, 303] on div "molly" at bounding box center [358, 310] width 101 height 14
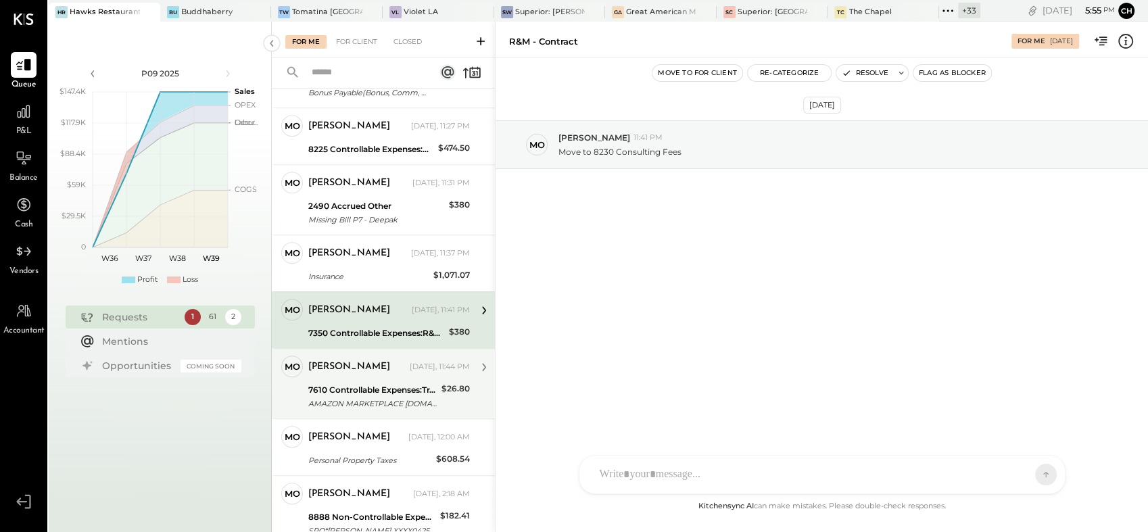
click at [357, 378] on div "molly Yesterday, 11:44 PM 7610 Controllable Expenses:Travel, Meals, & Entertain…" at bounding box center [389, 383] width 162 height 56
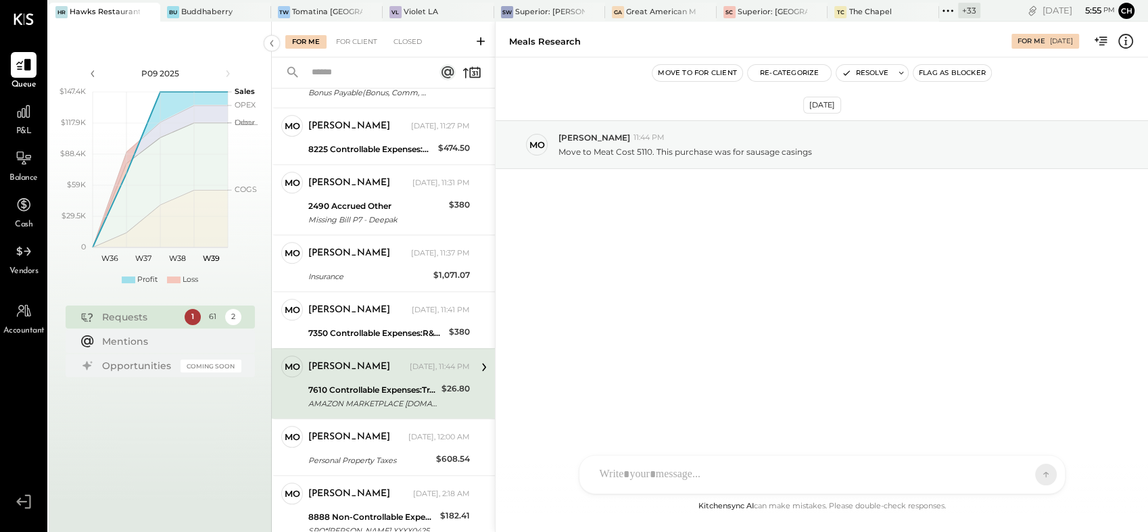
scroll to position [1352, 0]
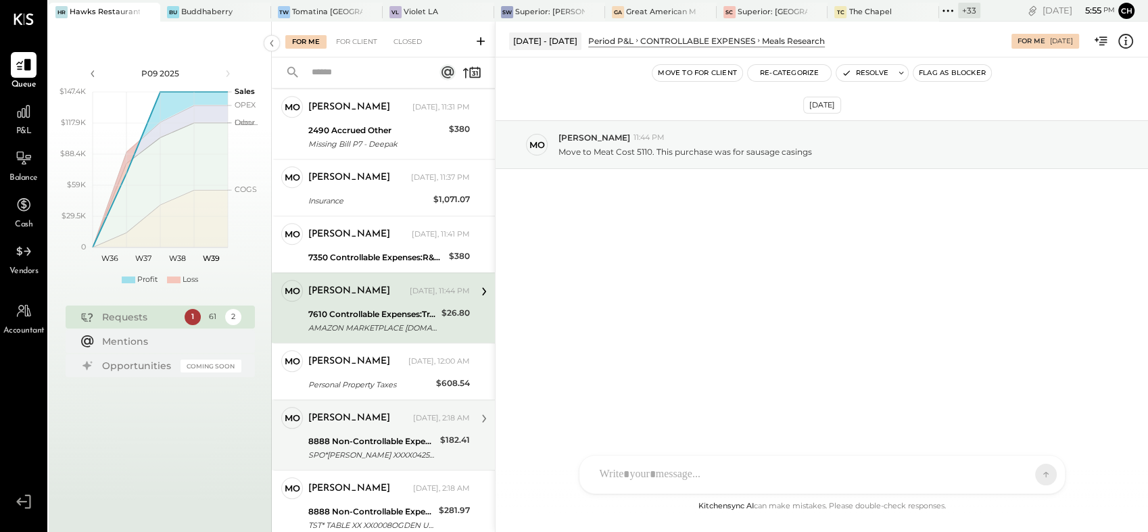
click at [356, 409] on div "molly Yesterday, 2:18 AM" at bounding box center [389, 418] width 162 height 19
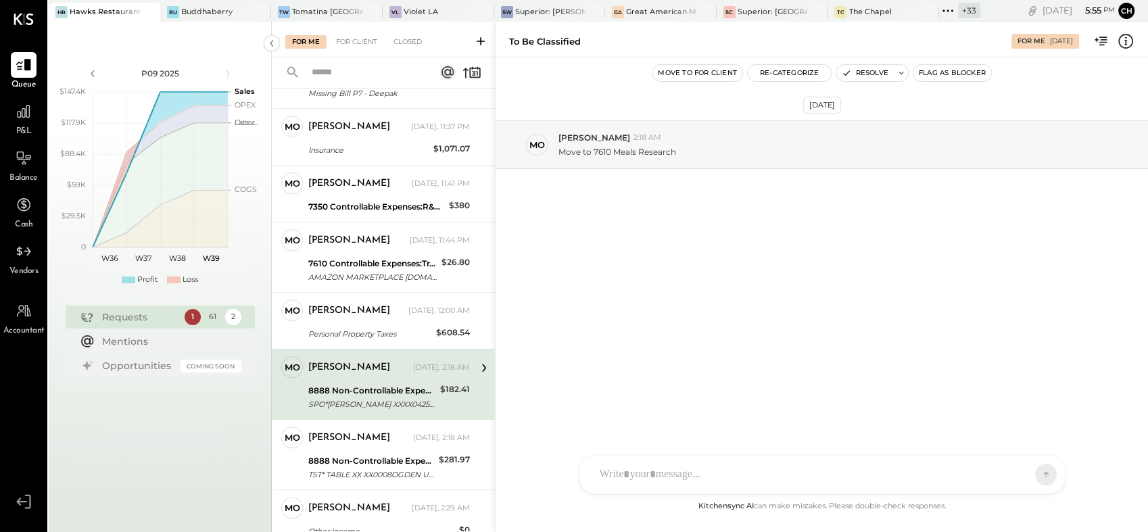
scroll to position [1427, 0]
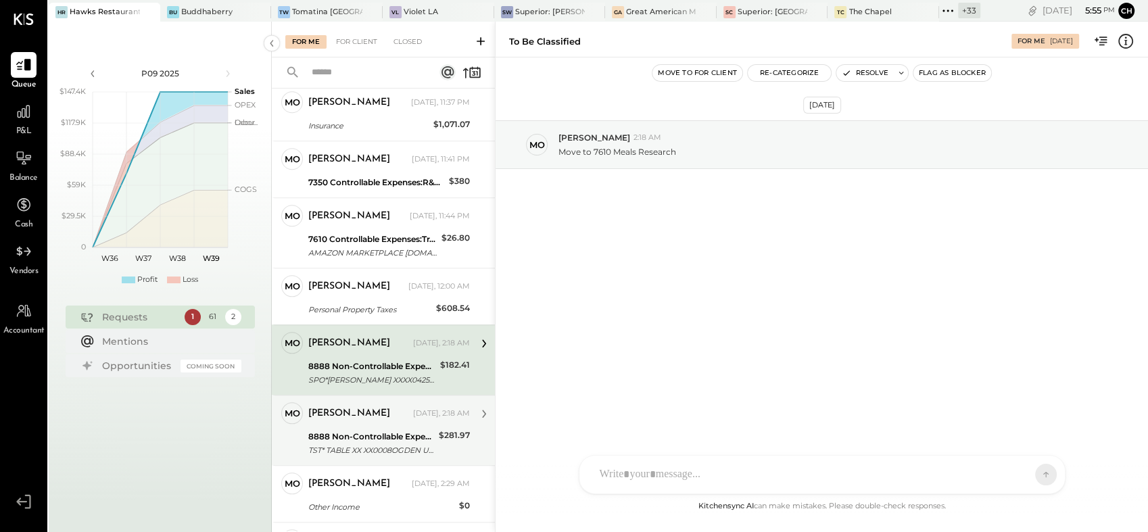
click at [348, 430] on div "8888 Non-Controllable Expenses:Other Income and Expenses:To Be Classified" at bounding box center [371, 437] width 126 height 14
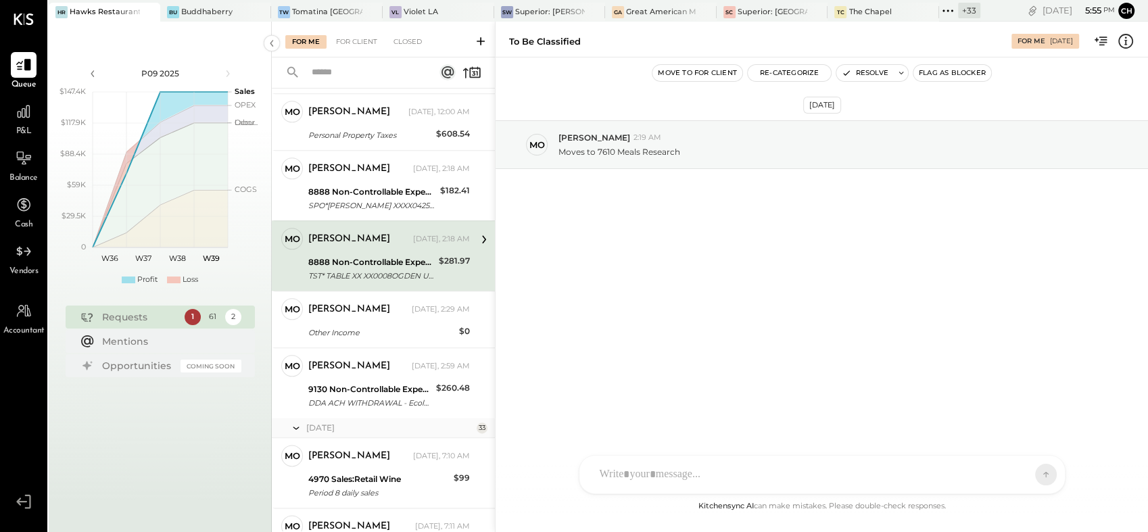
scroll to position [1652, 0]
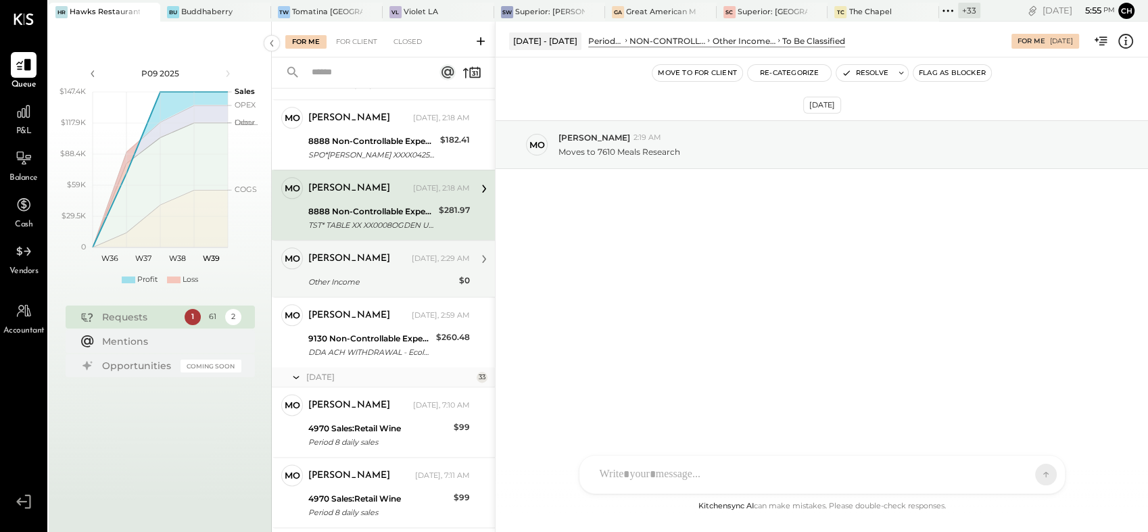
click at [393, 268] on div "molly Yesterday, 2:29 AM" at bounding box center [389, 258] width 162 height 23
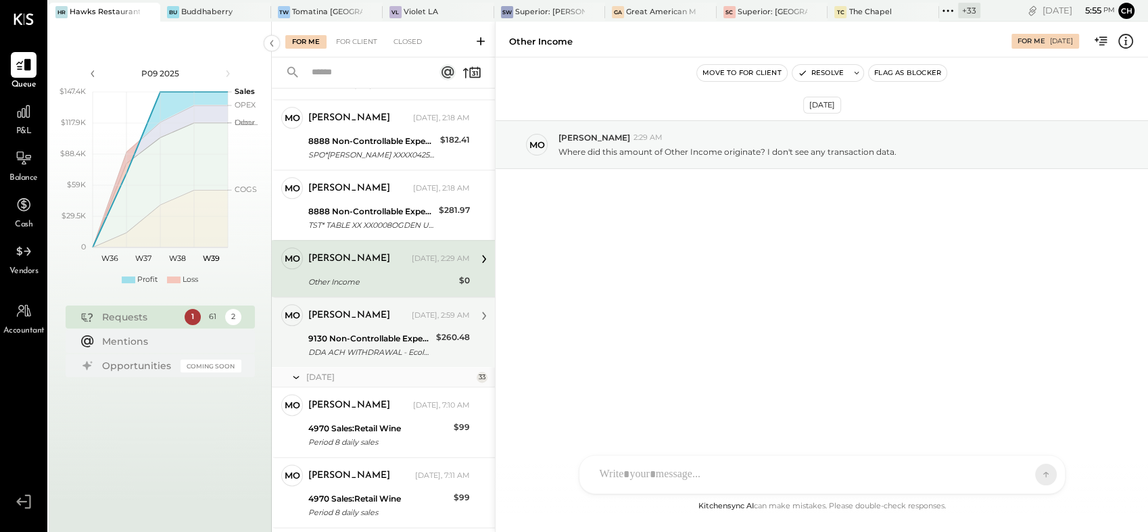
click at [373, 333] on div "9130 Non-Controllable Expenses:Other Income and Expenses:Other Expense" at bounding box center [370, 339] width 124 height 14
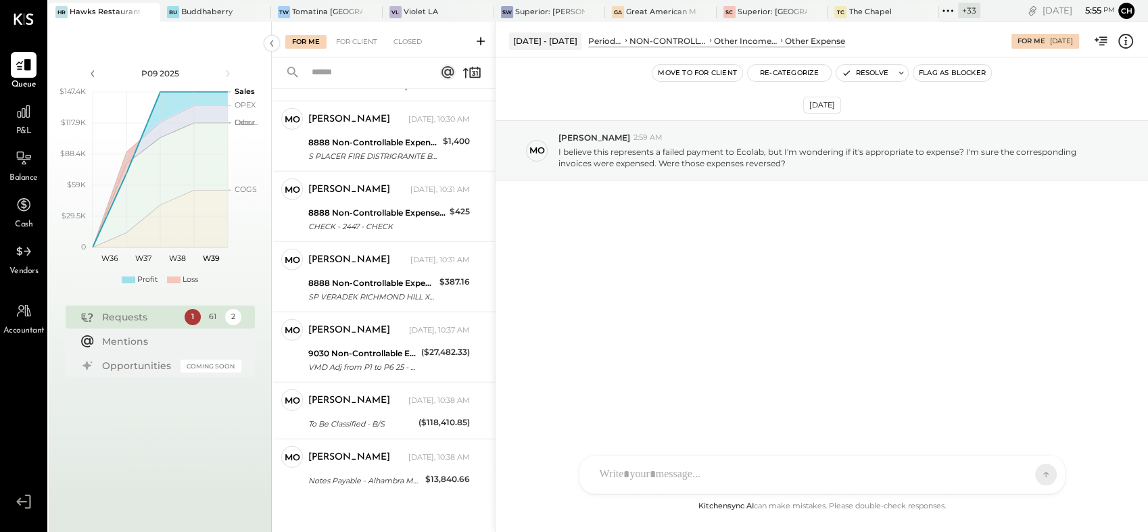
scroll to position [3756, 0]
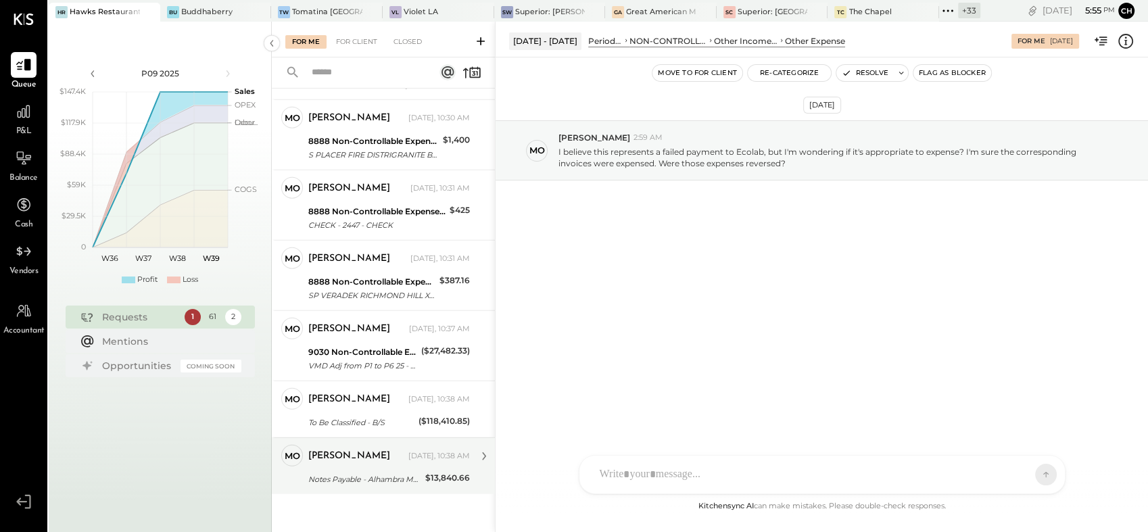
click at [335, 472] on div "Notes Payable - Alhambra MOB" at bounding box center [364, 479] width 113 height 14
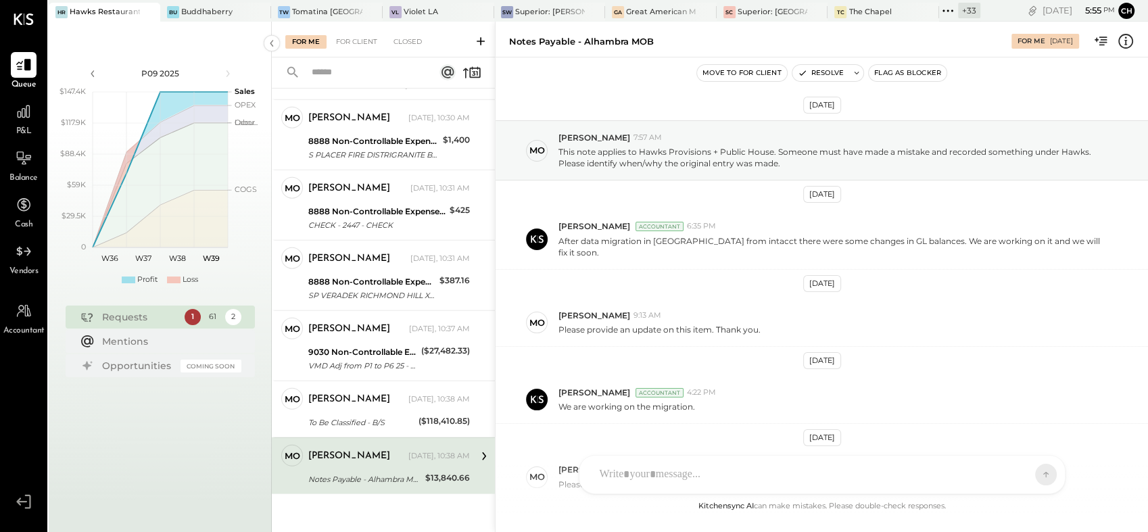
scroll to position [91, 0]
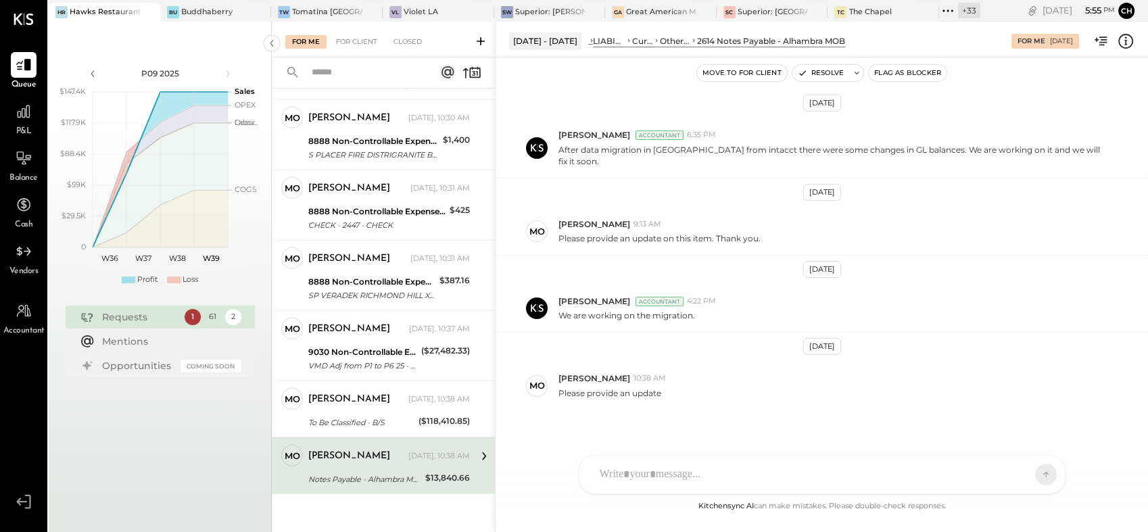
drag, startPoint x: 867, startPoint y: 330, endPoint x: 854, endPoint y: 334, distance: 13.3
click at [854, 334] on div "Jul 27th, 2025 mo molly 7:57 AM This note applies to Hawks Provisions + Public …" at bounding box center [821, 294] width 652 height 407
drag, startPoint x: 854, startPoint y: 334, endPoint x: 870, endPoint y: 365, distance: 35.1
click at [870, 372] on div "molly 10:38 AM" at bounding box center [847, 377] width 579 height 11
click at [723, 399] on div "Jul 27th, 2025 mo molly 7:57 AM This note applies to Hawks Provisions + Public …" at bounding box center [821, 294] width 652 height 407
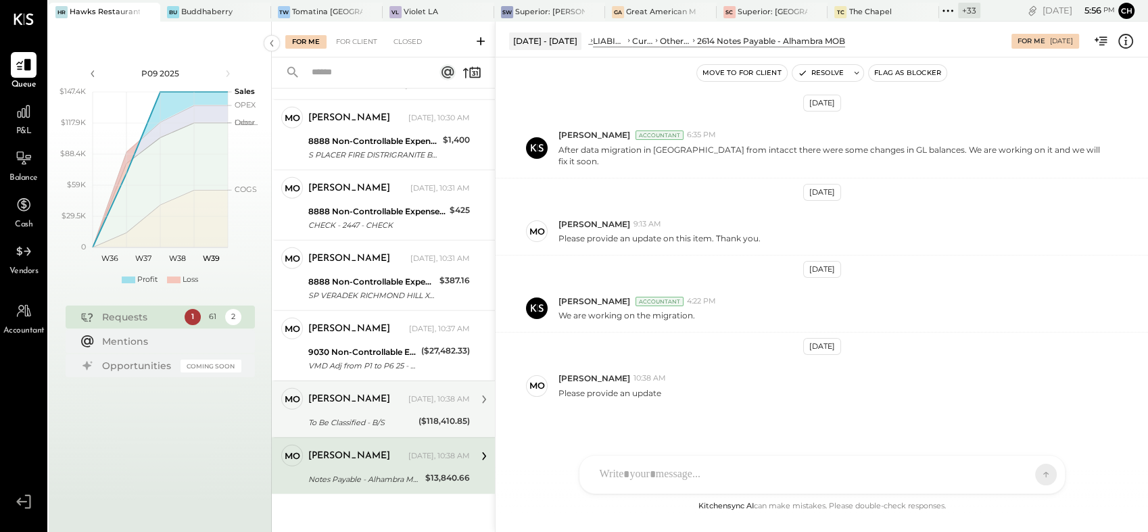
click at [435, 405] on div "molly Today, 10:38 AM" at bounding box center [389, 399] width 162 height 23
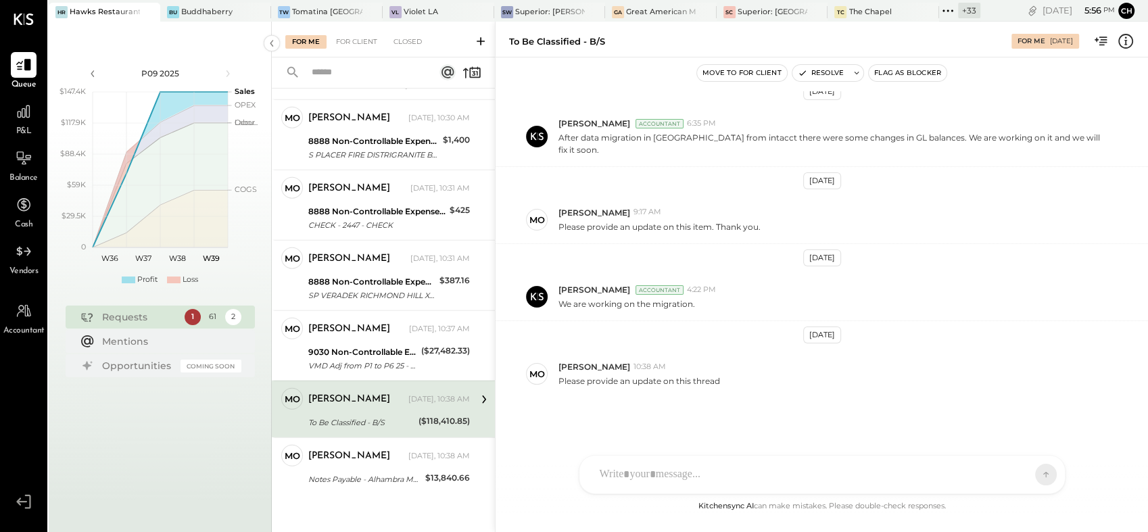
scroll to position [80, 0]
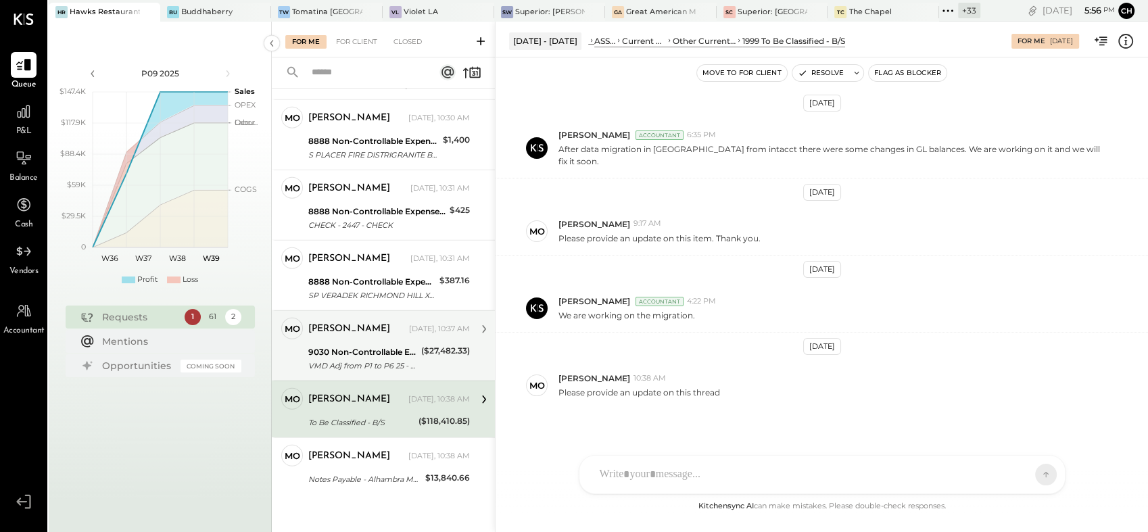
click at [381, 368] on div "VMD Adj from P1 to P6 25 - Excess Deposit adjusted to other income" at bounding box center [362, 366] width 109 height 14
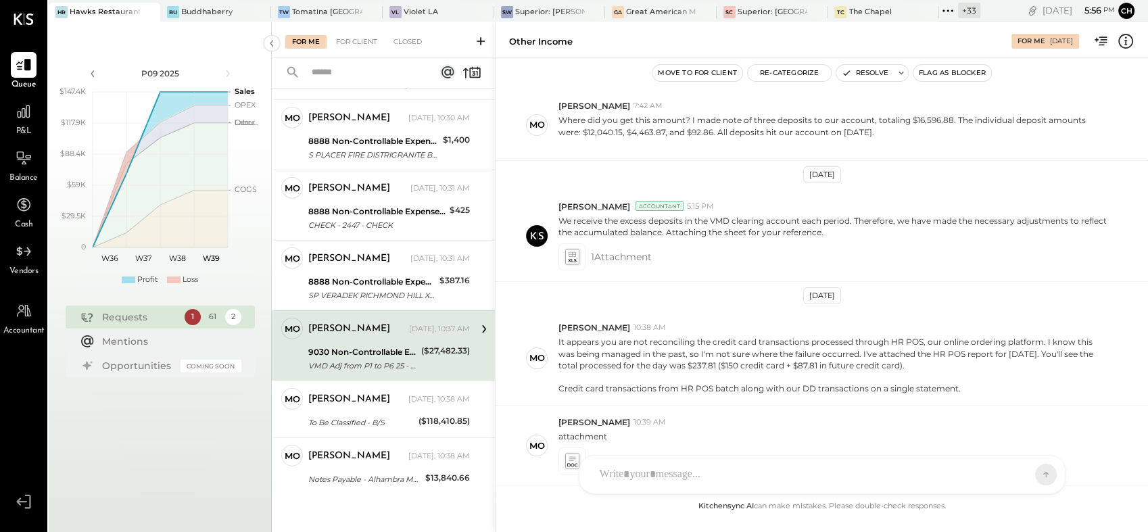
scroll to position [593, 0]
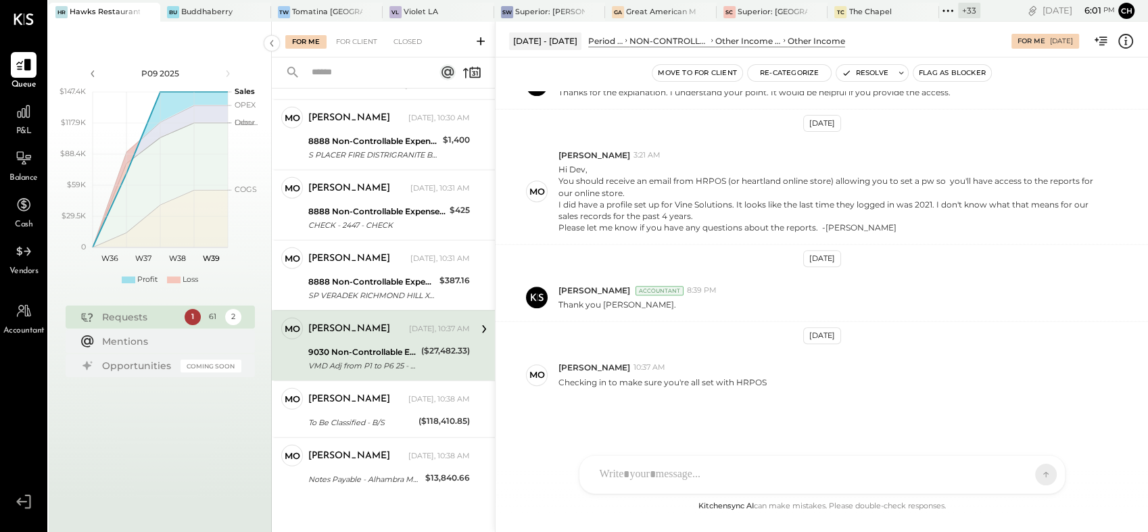
click at [118, 318] on div "Requests" at bounding box center [140, 317] width 76 height 14
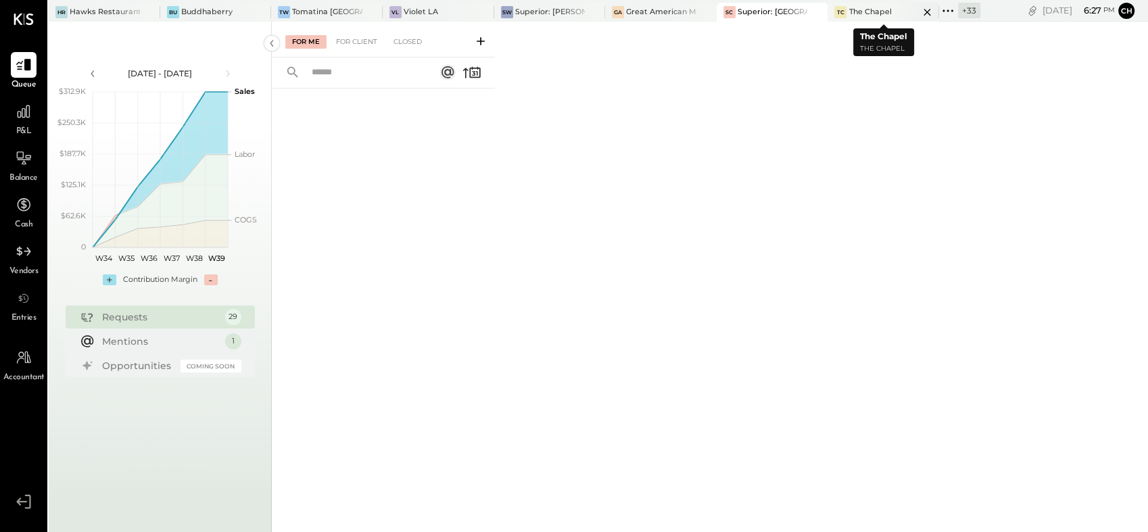
click at [925, 11] on icon at bounding box center [926, 12] width 17 height 16
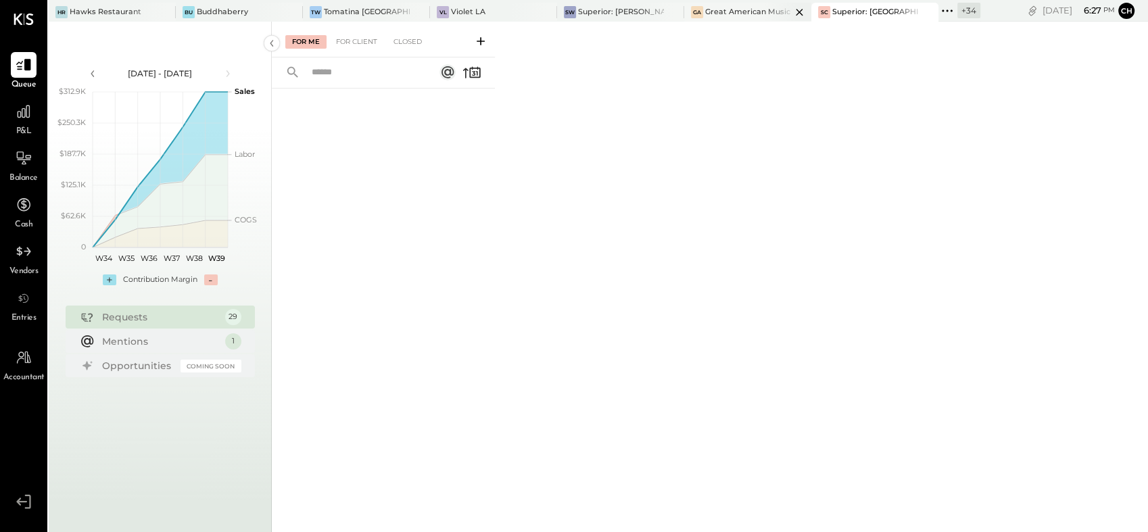
click at [791, 12] on icon at bounding box center [799, 12] width 17 height 16
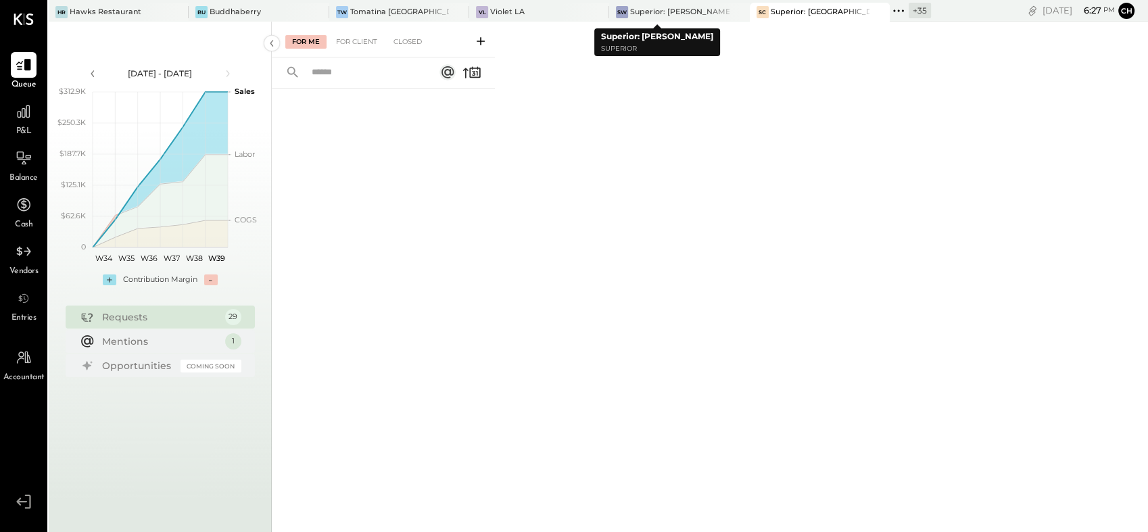
click at [729, 13] on icon at bounding box center [737, 12] width 17 height 16
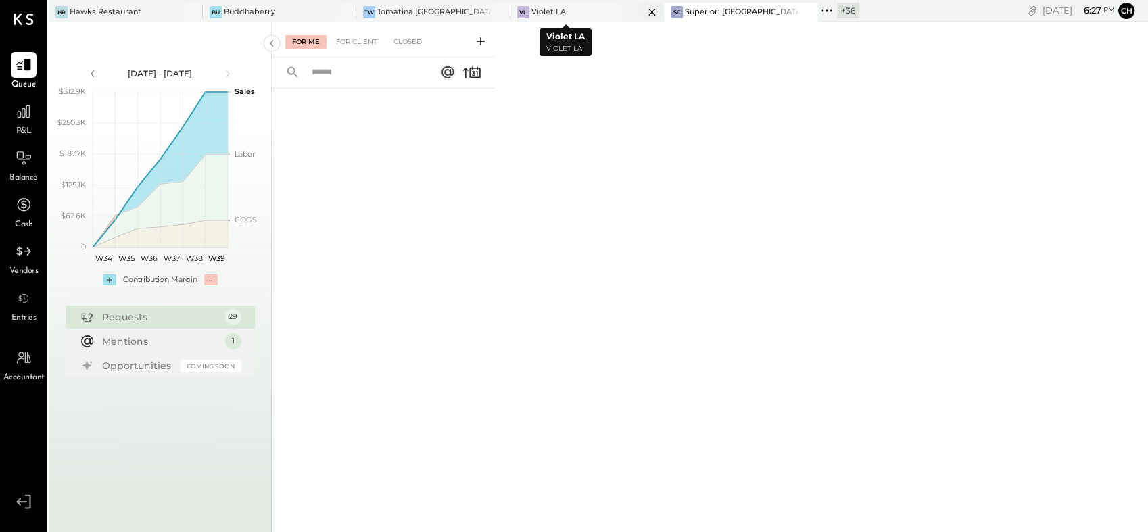
click at [643, 14] on icon at bounding box center [651, 12] width 17 height 16
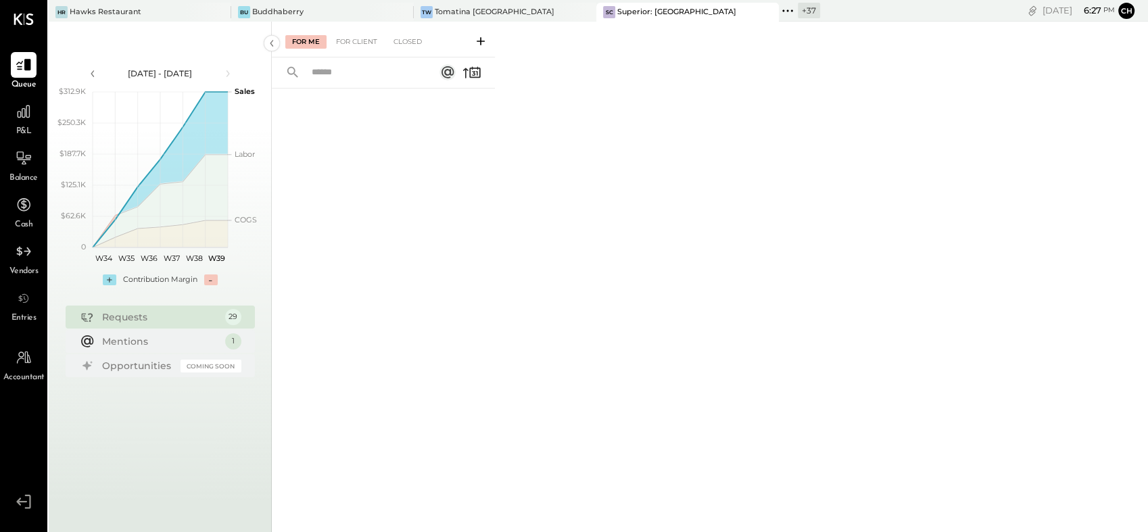
click at [576, 9] on icon at bounding box center [584, 12] width 17 height 16
drag, startPoint x: 397, startPoint y: 5, endPoint x: 386, endPoint y: 15, distance: 14.9
click at [400, 8] on icon at bounding box center [401, 12] width 17 height 16
click at [221, 11] on icon at bounding box center [219, 12] width 17 height 16
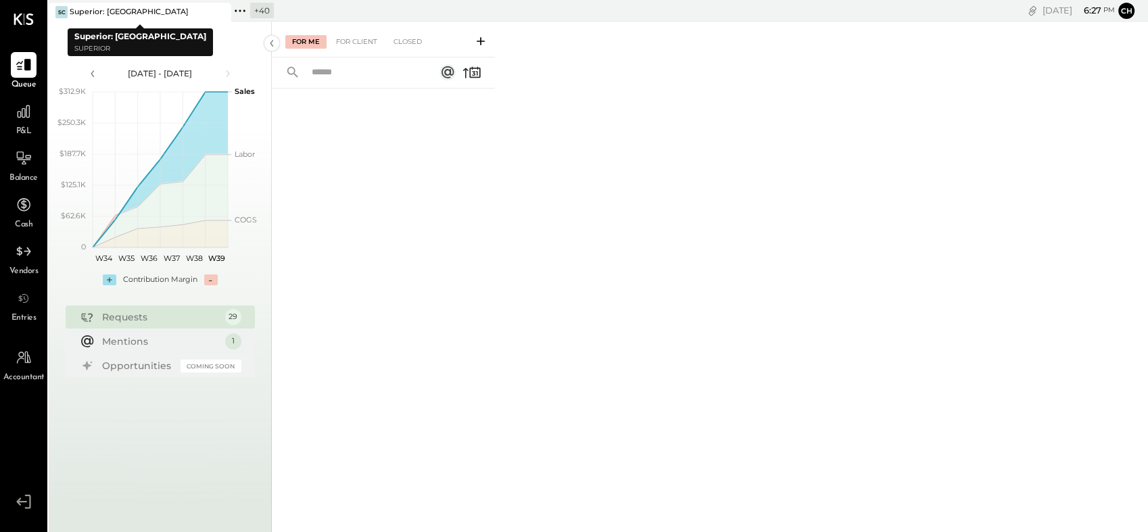
click at [243, 10] on icon at bounding box center [244, 10] width 2 height 2
type input "**"
click at [318, 180] on div "Shawarma Point- Fareground" at bounding box center [318, 183] width 146 height 13
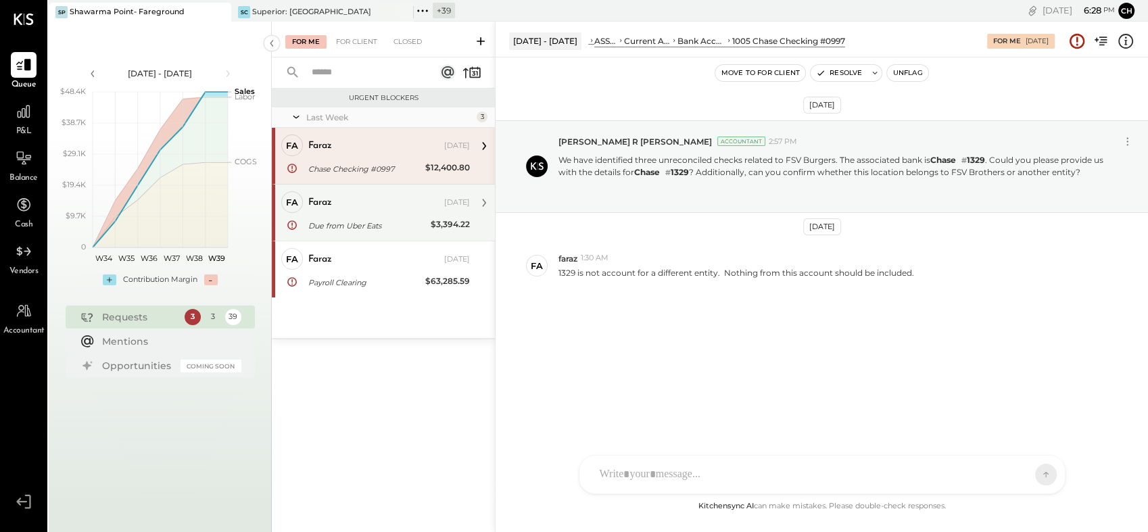
click at [363, 221] on div "Due from Uber Eats" at bounding box center [367, 226] width 118 height 14
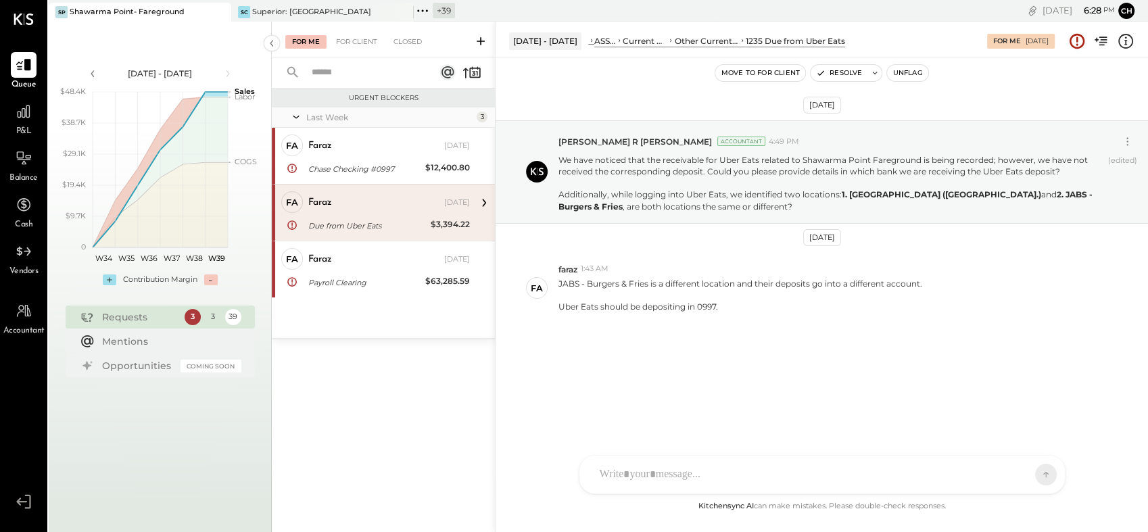
click at [363, 221] on div "Due from Uber Eats" at bounding box center [367, 226] width 118 height 14
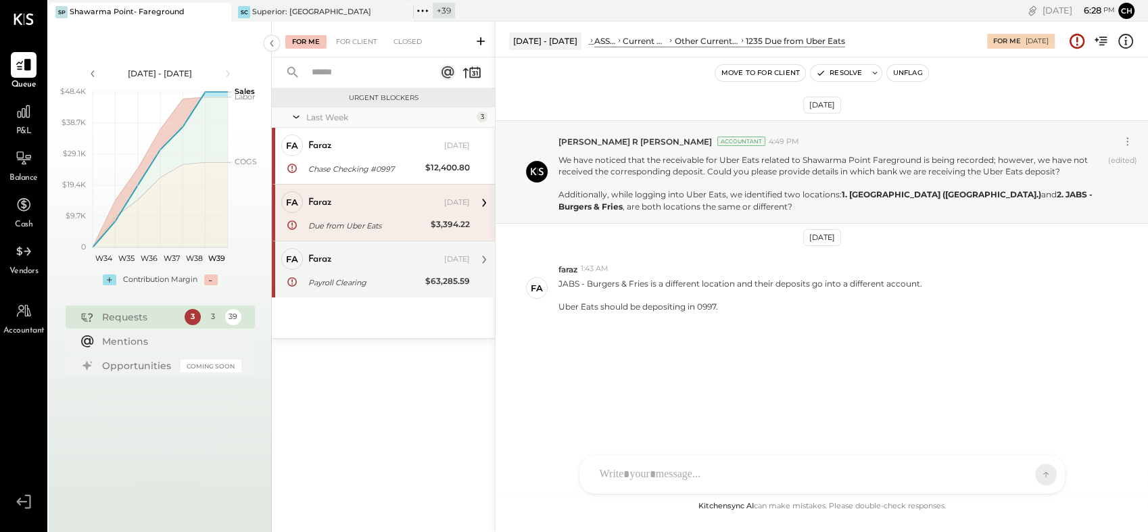
click at [358, 280] on div "Payroll Clearing" at bounding box center [364, 283] width 113 height 14
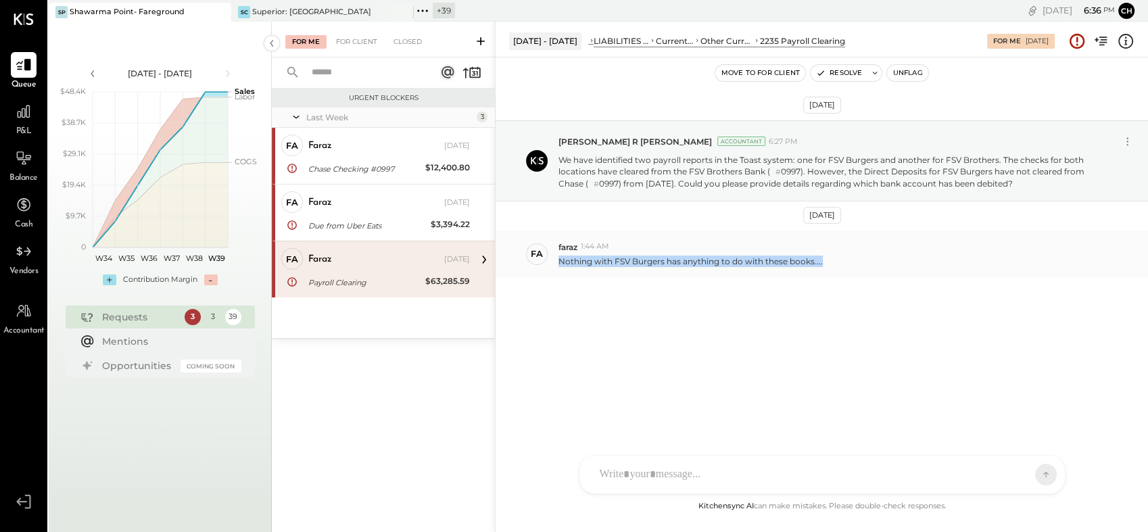
drag, startPoint x: 552, startPoint y: 257, endPoint x: 826, endPoint y: 262, distance: 273.8
click at [826, 262] on div "fa faraz 1:44 AM Nothing with FSV Burgers has anything to do with these books..…" at bounding box center [821, 253] width 652 height 47
drag, startPoint x: 826, startPoint y: 262, endPoint x: 838, endPoint y: 335, distance: 74.0
click at [838, 335] on div "[DATE][STREET_ADDRESS][PERSON_NAME] [PERSON_NAME] Accountant 6:27 PM We have id…" at bounding box center [821, 235] width 652 height 288
